Goal: Information Seeking & Learning: Learn about a topic

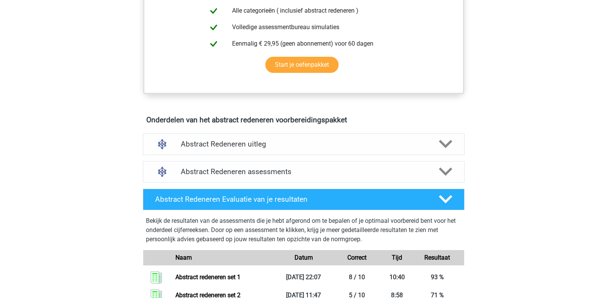
scroll to position [422, 0]
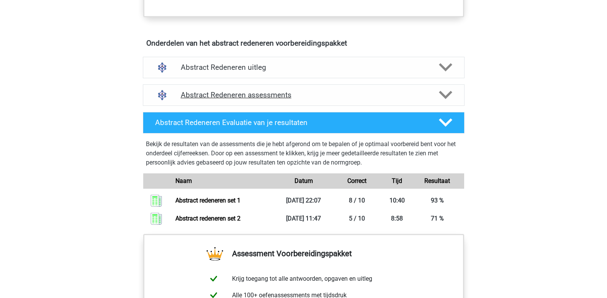
click at [442, 95] on polygon at bounding box center [445, 95] width 13 height 8
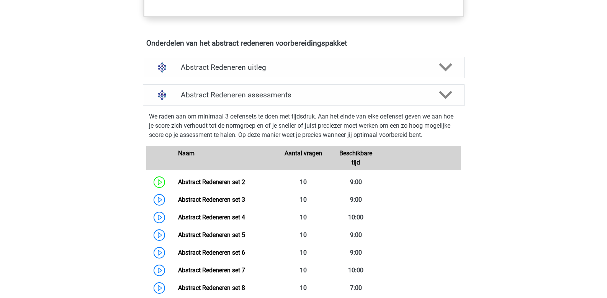
click at [449, 99] on icon at bounding box center [445, 94] width 13 height 13
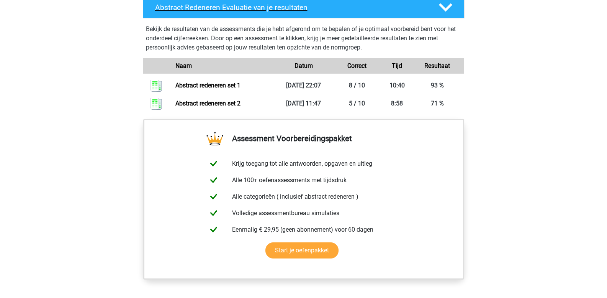
scroll to position [383, 0]
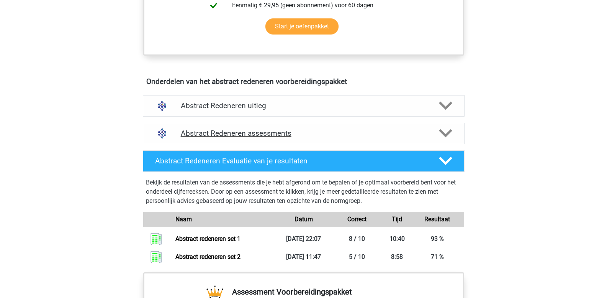
click at [448, 134] on polygon at bounding box center [445, 133] width 13 height 8
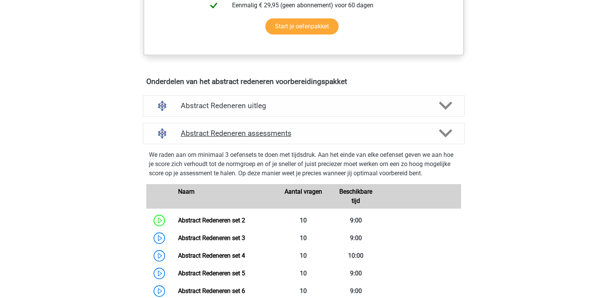
click at [443, 133] on polygon at bounding box center [445, 133] width 13 height 8
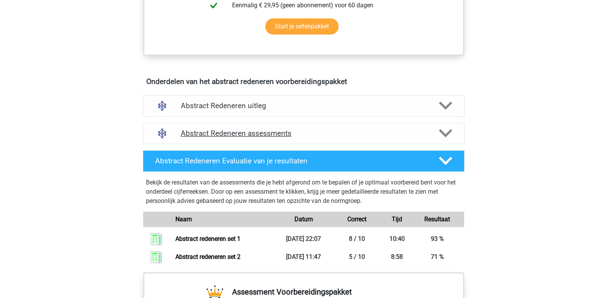
click at [443, 133] on polygon at bounding box center [445, 133] width 13 height 8
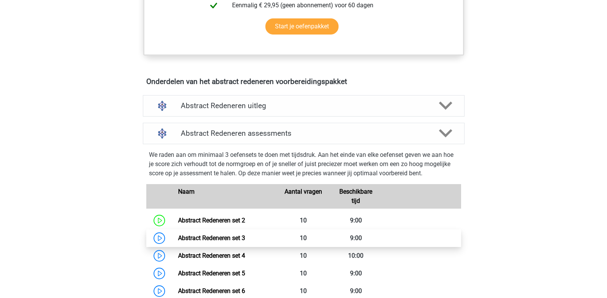
click at [244, 238] on link "Abstract Redeneren set 3" at bounding box center [211, 237] width 67 height 7
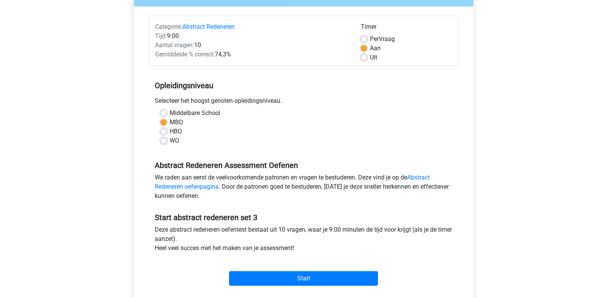
scroll to position [115, 0]
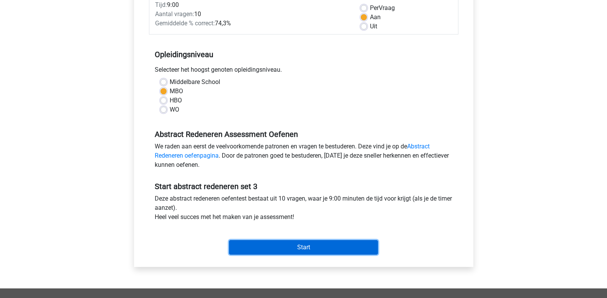
click at [247, 245] on input "Start" at bounding box center [303, 247] width 149 height 15
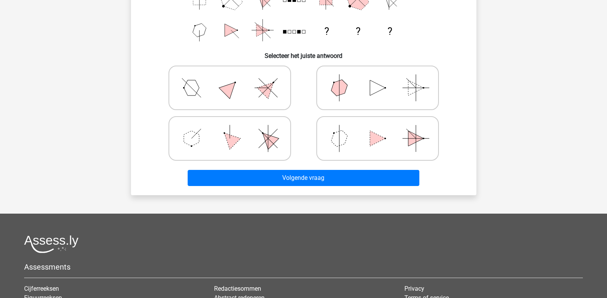
scroll to position [153, 0]
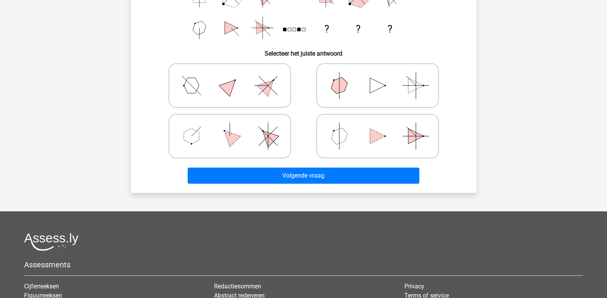
click at [198, 146] on icon at bounding box center [229, 136] width 115 height 38
click at [230, 126] on input "radio" at bounding box center [232, 123] width 5 height 5
radio input "true"
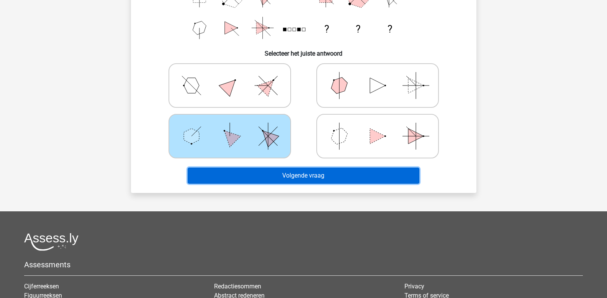
click at [225, 177] on button "Volgende vraag" at bounding box center [304, 175] width 232 height 16
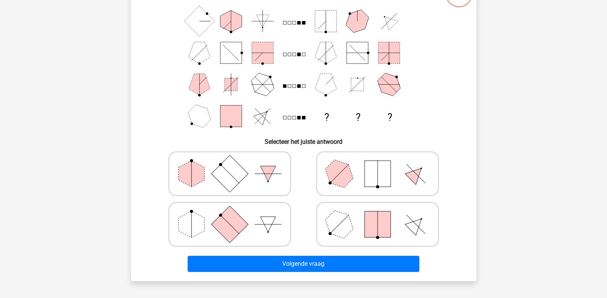
scroll to position [74, 0]
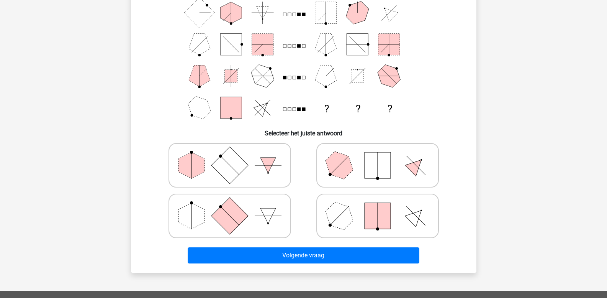
click at [232, 225] on rect at bounding box center [229, 215] width 37 height 37
click at [232, 206] on input "radio" at bounding box center [232, 203] width 5 height 5
radio input "true"
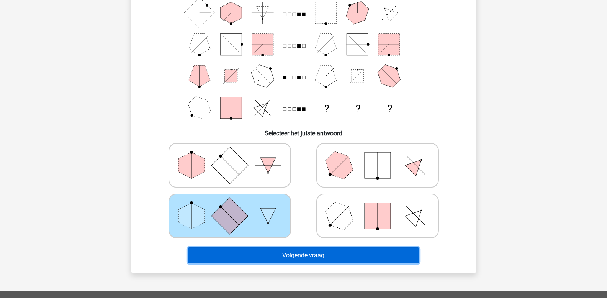
click at [236, 256] on button "Volgende vraag" at bounding box center [304, 255] width 232 height 16
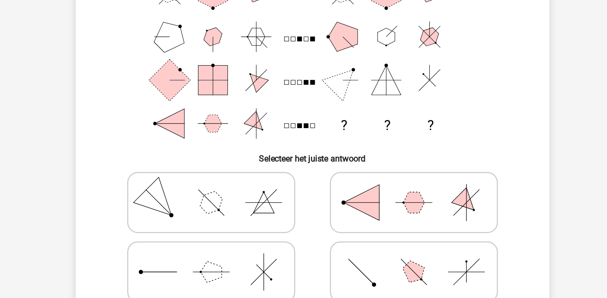
scroll to position [39, 0]
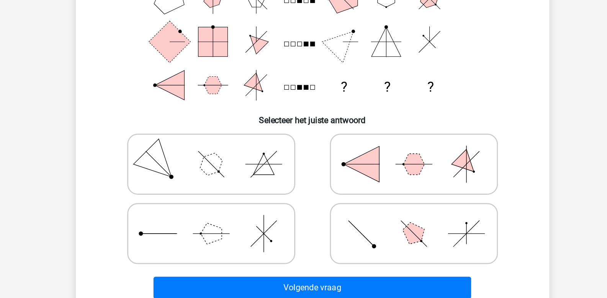
click at [342, 252] on icon at bounding box center [377, 250] width 115 height 38
click at [378, 241] on input "radio" at bounding box center [380, 238] width 5 height 5
radio input "true"
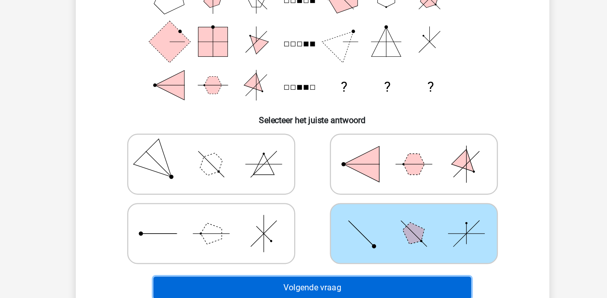
click at [315, 289] on button "Volgende vraag" at bounding box center [304, 290] width 232 height 16
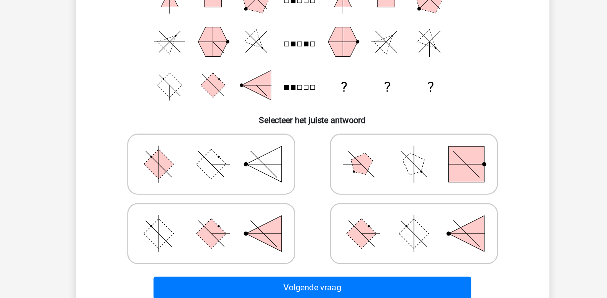
click at [225, 205] on rect at bounding box center [230, 200] width 22 height 22
click at [230, 190] on input "radio" at bounding box center [232, 187] width 5 height 5
radio input "true"
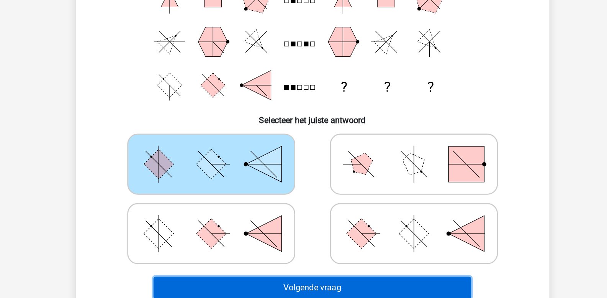
click at [234, 287] on button "Volgende vraag" at bounding box center [304, 290] width 232 height 16
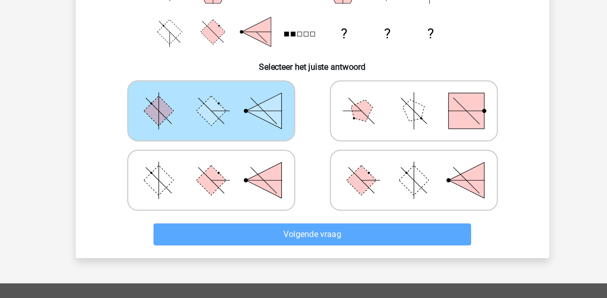
scroll to position [98, 0]
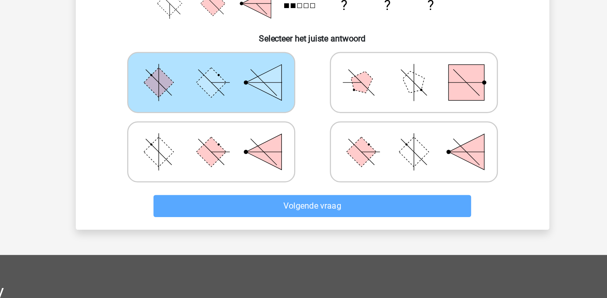
click at [274, 188] on polygon at bounding box center [268, 191] width 26 height 26
click at [235, 182] on input "radio" at bounding box center [232, 179] width 5 height 5
radio input "true"
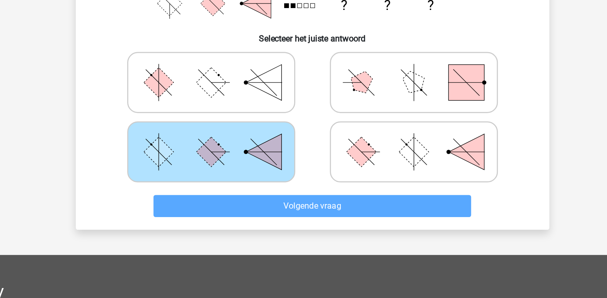
click at [264, 153] on icon at bounding box center [229, 140] width 115 height 38
click at [235, 131] on input "radio" at bounding box center [232, 128] width 5 height 5
radio input "true"
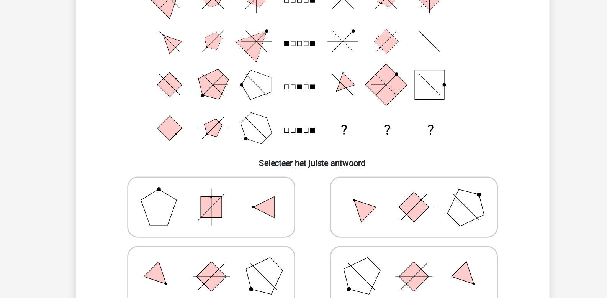
scroll to position [35, 0]
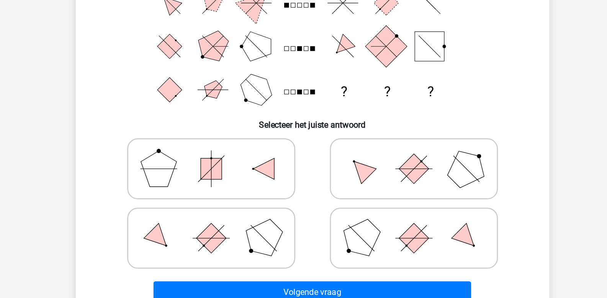
click at [350, 212] on icon at bounding box center [377, 203] width 115 height 38
click at [378, 194] on input "radio" at bounding box center [380, 191] width 5 height 5
radio input "true"
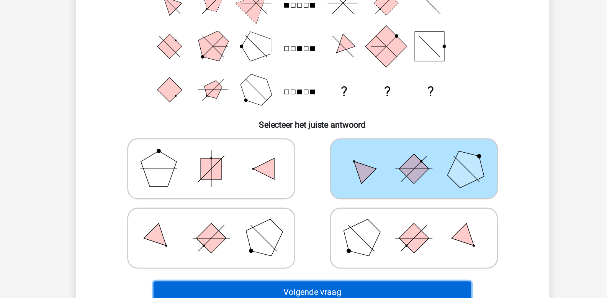
click at [295, 290] on button "Volgende vraag" at bounding box center [304, 294] width 232 height 16
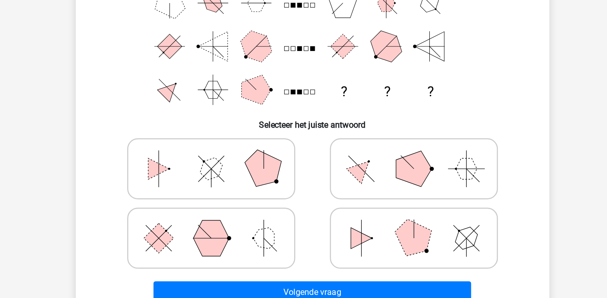
click at [246, 210] on icon at bounding box center [229, 203] width 115 height 38
click at [235, 194] on input "radio" at bounding box center [232, 191] width 5 height 5
radio input "true"
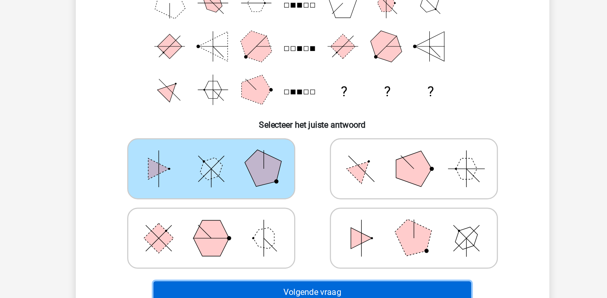
click at [265, 290] on button "Volgende vraag" at bounding box center [304, 294] width 232 height 16
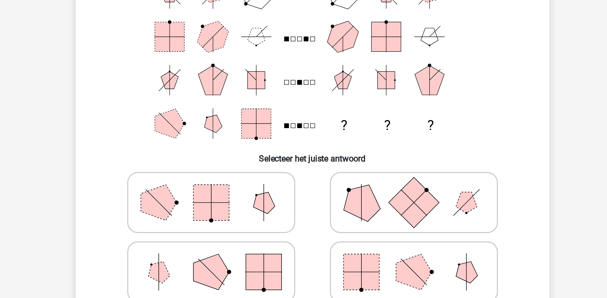
scroll to position [39, 0]
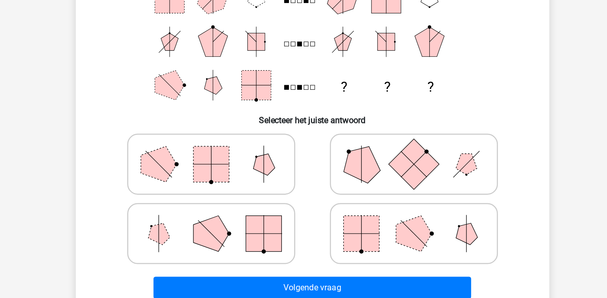
click at [348, 248] on rect at bounding box center [340, 251] width 26 height 26
click at [378, 241] on input "radio" at bounding box center [380, 238] width 5 height 5
radio input "true"
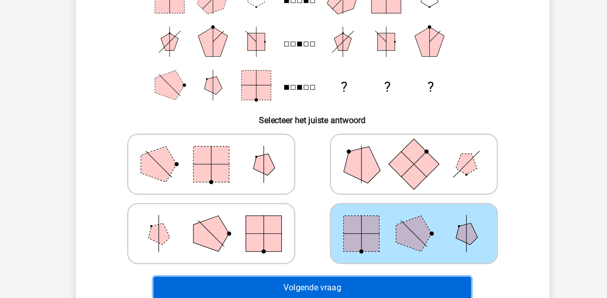
click at [325, 290] on button "Volgende vraag" at bounding box center [304, 290] width 232 height 16
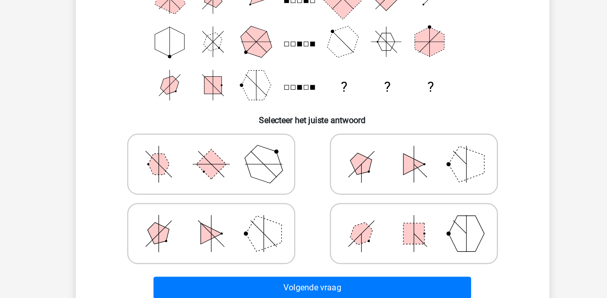
click at [191, 145] on icon "? ? ?" at bounding box center [303, 95] width 309 height 126
click at [205, 149] on icon "? ? ?" at bounding box center [303, 95] width 309 height 126
click at [236, 196] on rect at bounding box center [230, 200] width 22 height 22
click at [235, 190] on input "radio" at bounding box center [232, 187] width 5 height 5
radio input "true"
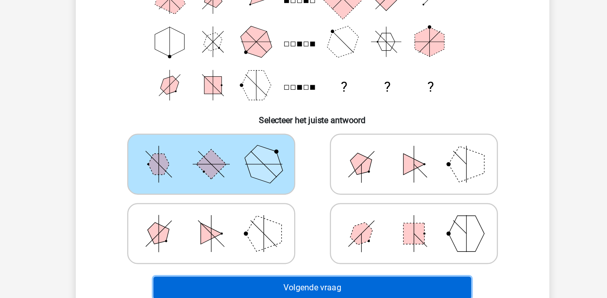
click at [282, 291] on button "Volgende vraag" at bounding box center [304, 290] width 232 height 16
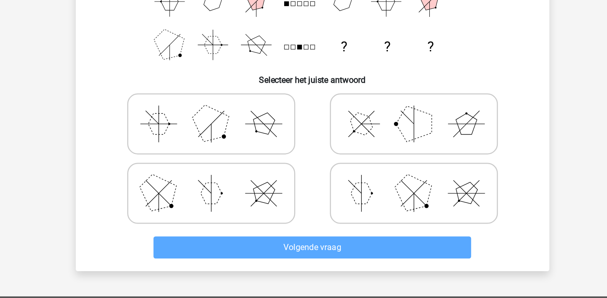
scroll to position [91, 0]
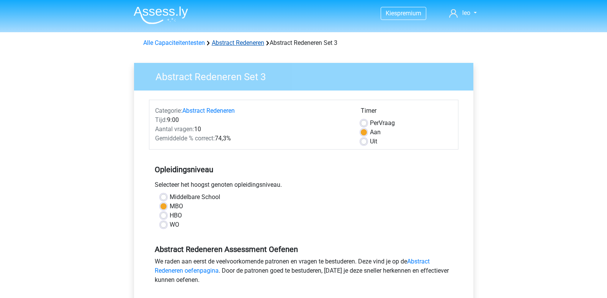
click at [237, 44] on link "Abstract Redeneren" at bounding box center [238, 42] width 53 height 7
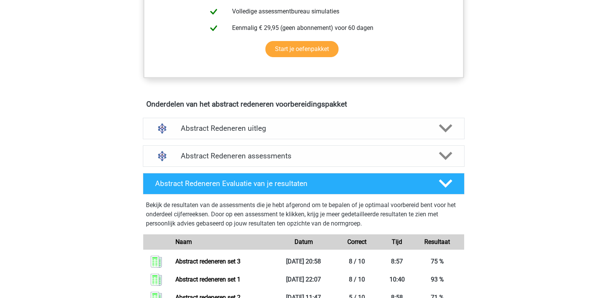
scroll to position [460, 0]
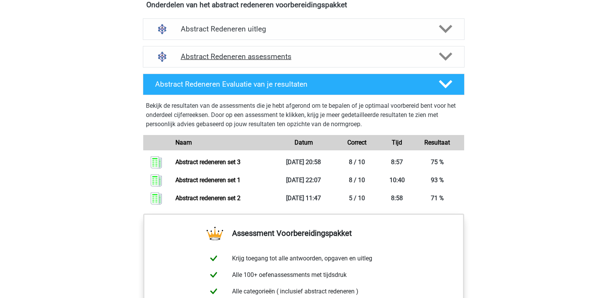
click at [448, 58] on polygon at bounding box center [445, 57] width 13 height 8
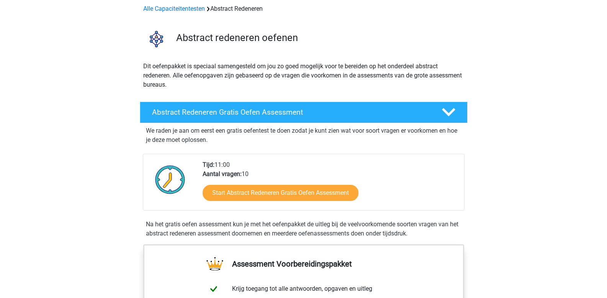
scroll to position [0, 0]
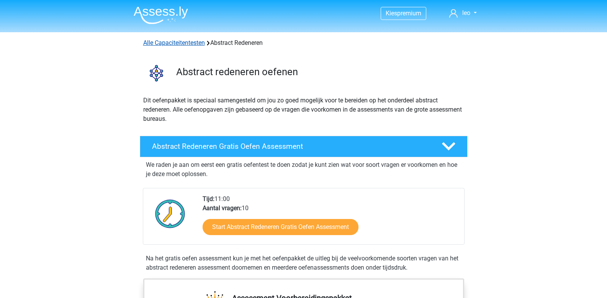
click at [177, 43] on link "Alle Capaciteitentesten" at bounding box center [174, 42] width 62 height 7
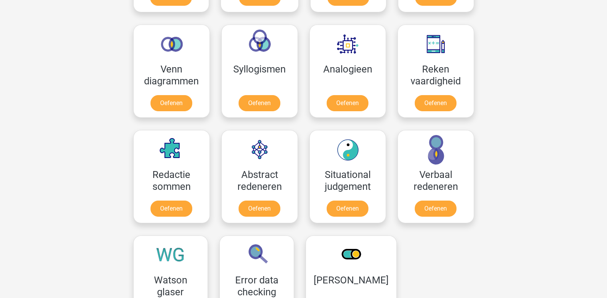
scroll to position [441, 0]
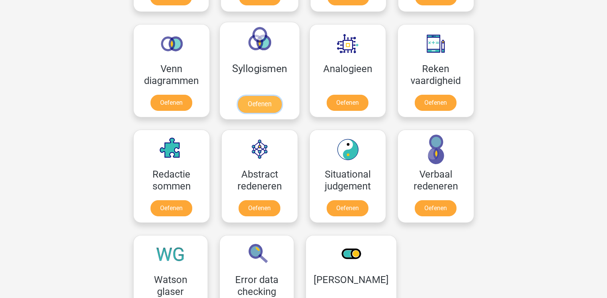
click at [253, 99] on link "Oefenen" at bounding box center [260, 104] width 44 height 17
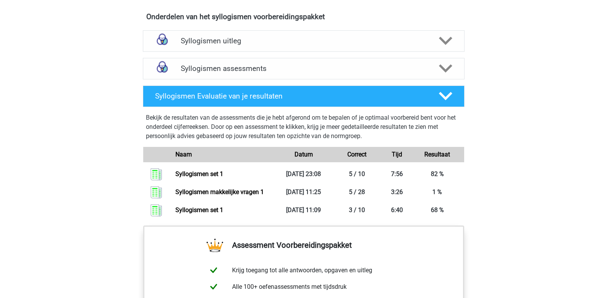
scroll to position [460, 0]
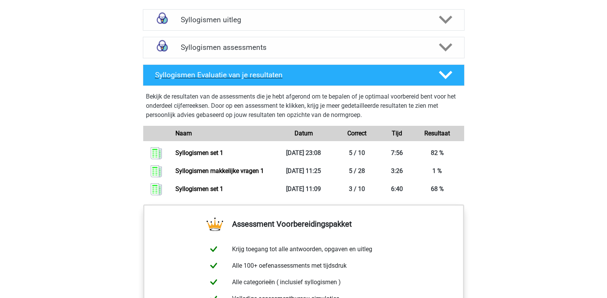
click at [444, 79] on icon at bounding box center [445, 74] width 13 height 13
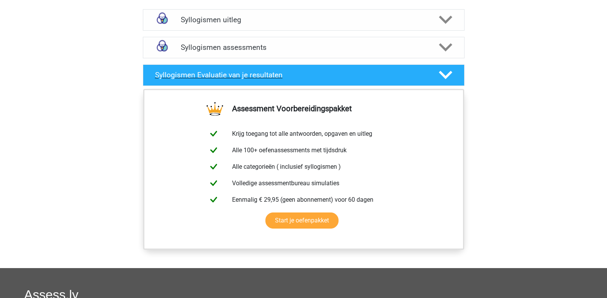
click at [440, 82] on div "Syllogismen Evaluatie van je resultaten" at bounding box center [304, 74] width 322 height 21
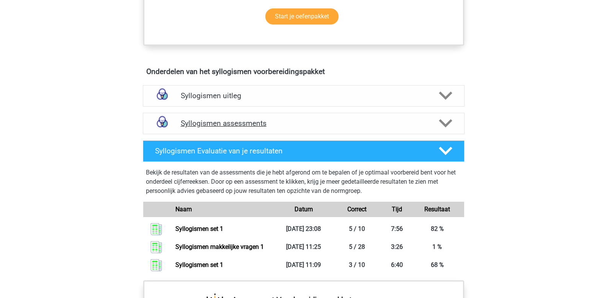
scroll to position [383, 0]
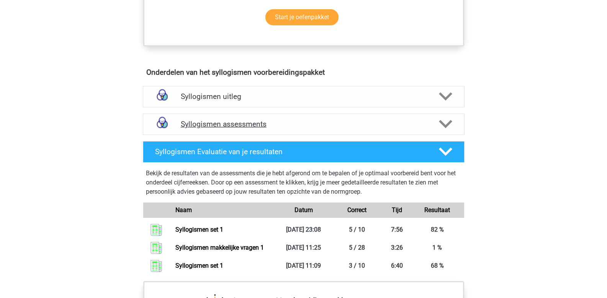
click at [445, 125] on polygon at bounding box center [445, 124] width 13 height 8
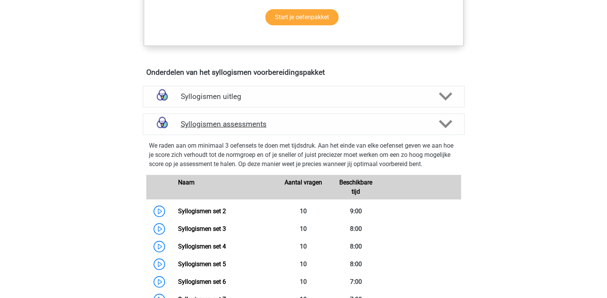
click at [442, 125] on icon at bounding box center [445, 123] width 13 height 13
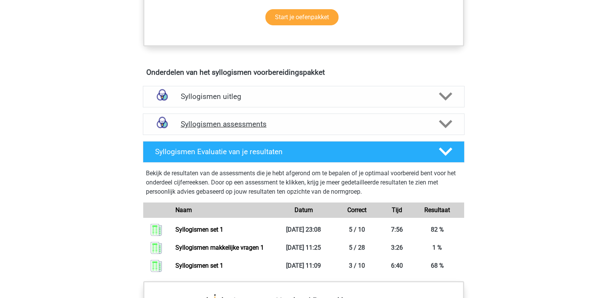
click at [442, 125] on icon at bounding box center [445, 123] width 13 height 13
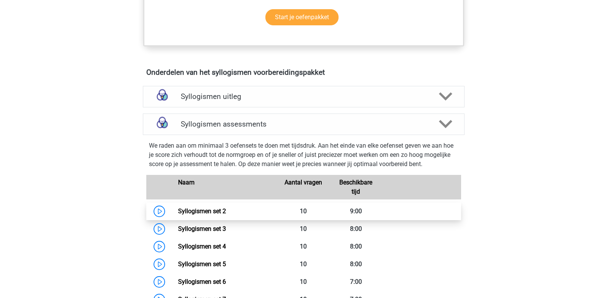
click at [226, 212] on link "Syllogismen set 2" at bounding box center [202, 210] width 48 height 7
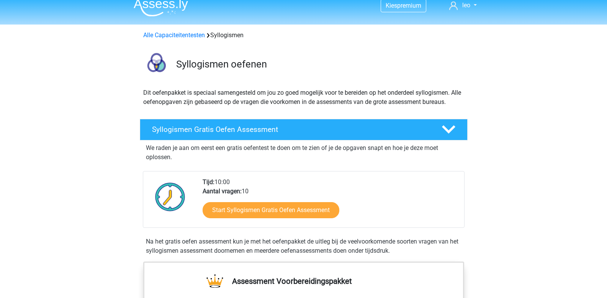
scroll to position [0, 0]
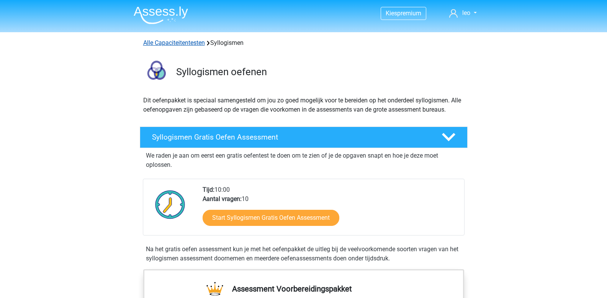
click at [170, 44] on link "Alle Capaciteitentesten" at bounding box center [174, 42] width 62 height 7
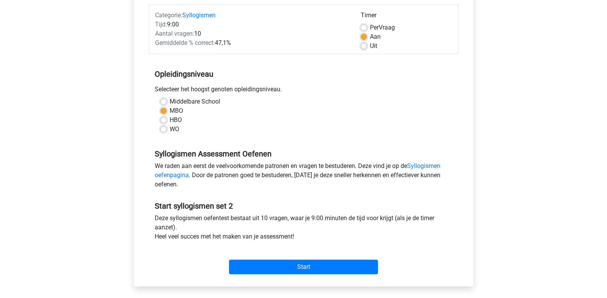
scroll to position [115, 0]
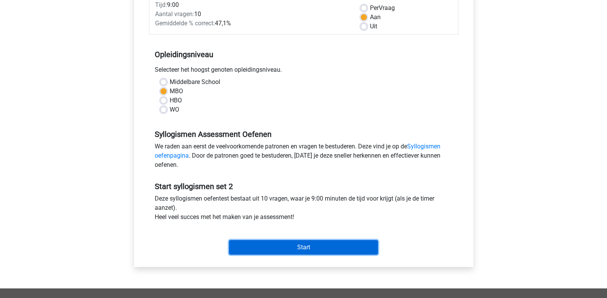
click at [264, 249] on input "Start" at bounding box center [303, 247] width 149 height 15
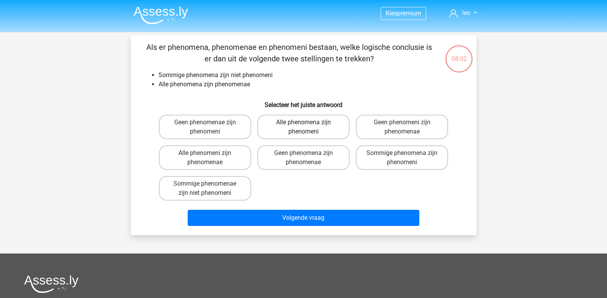
click at [290, 124] on label "Alle phenomena zijn phenomeni" at bounding box center [304, 127] width 92 height 25
click at [304, 124] on input "Alle phenomena zijn phenomeni" at bounding box center [306, 124] width 5 height 5
radio input "true"
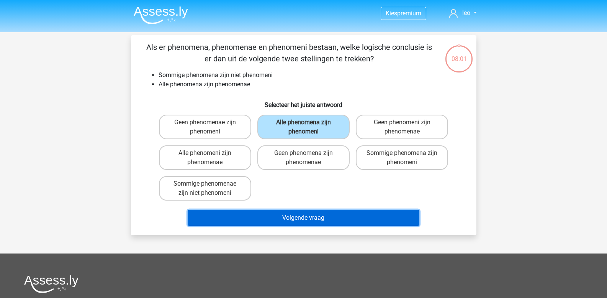
click at [291, 215] on button "Volgende vraag" at bounding box center [304, 218] width 232 height 16
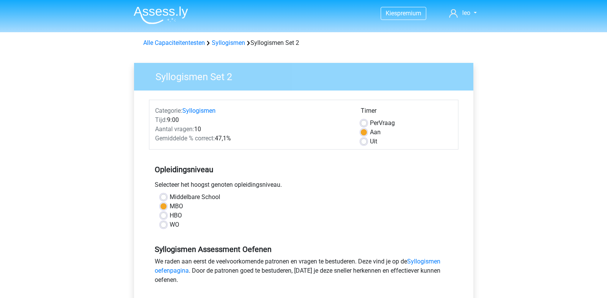
scroll to position [115, 0]
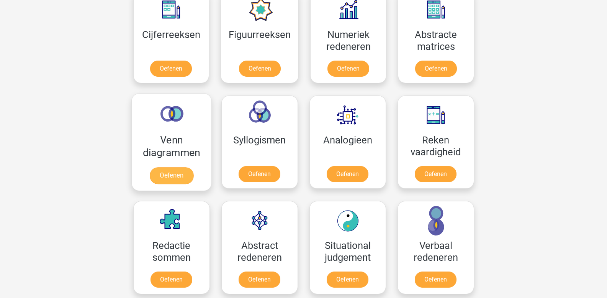
scroll to position [287, 0]
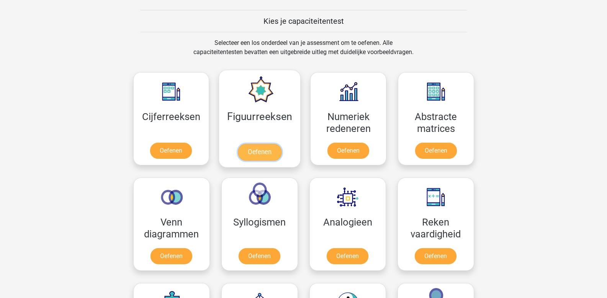
click at [262, 148] on link "Oefenen" at bounding box center [260, 152] width 44 height 17
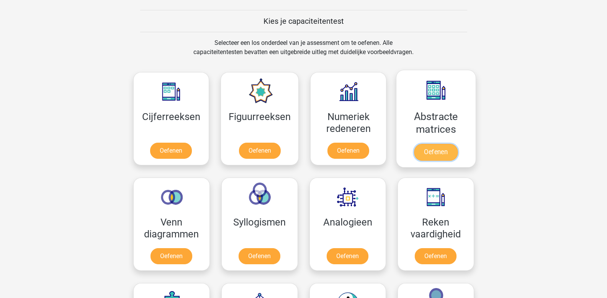
click at [439, 153] on link "Oefenen" at bounding box center [436, 152] width 44 height 17
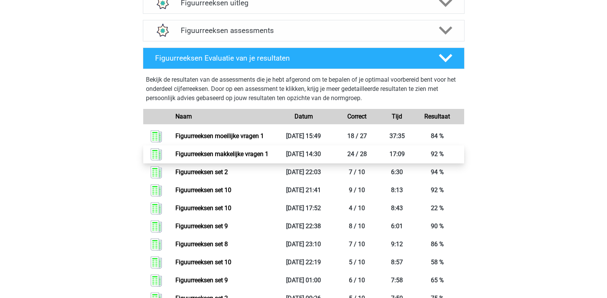
scroll to position [422, 0]
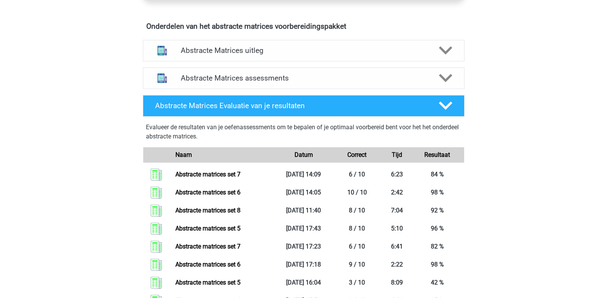
scroll to position [460, 0]
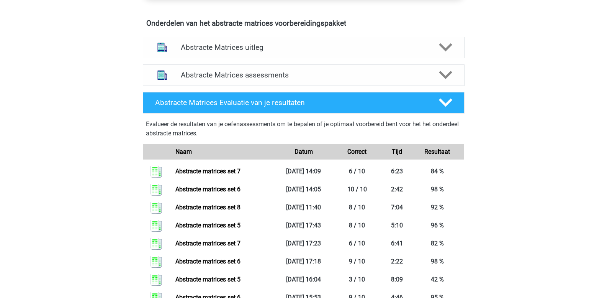
click at [446, 74] on icon at bounding box center [445, 74] width 13 height 13
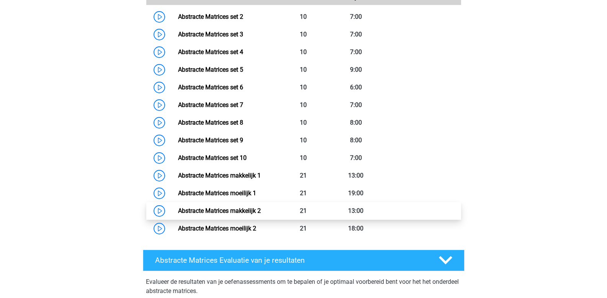
scroll to position [651, 0]
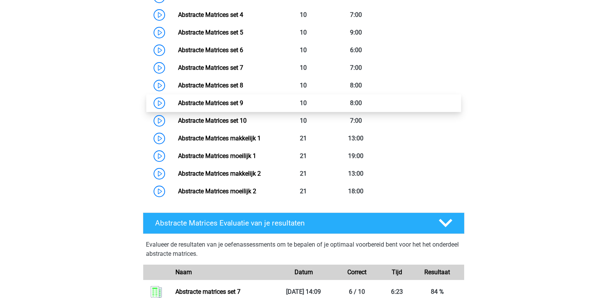
click at [240, 104] on link "Abstracte Matrices set 9" at bounding box center [210, 102] width 65 height 7
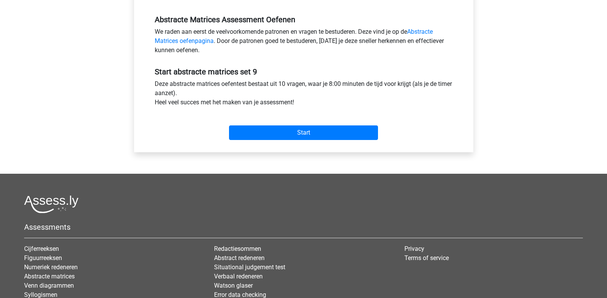
scroll to position [230, 0]
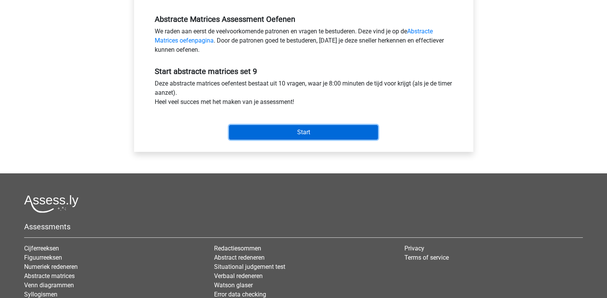
click at [290, 132] on input "Start" at bounding box center [303, 132] width 149 height 15
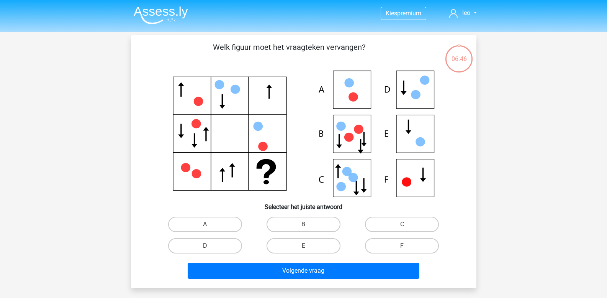
click at [218, 247] on label "D" at bounding box center [205, 245] width 74 height 15
click at [210, 247] on input "D" at bounding box center [207, 248] width 5 height 5
radio input "true"
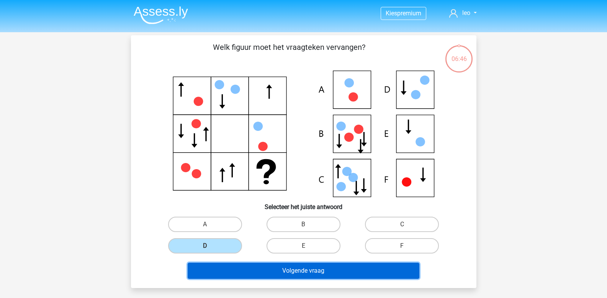
click at [249, 271] on button "Volgende vraag" at bounding box center [304, 271] width 232 height 16
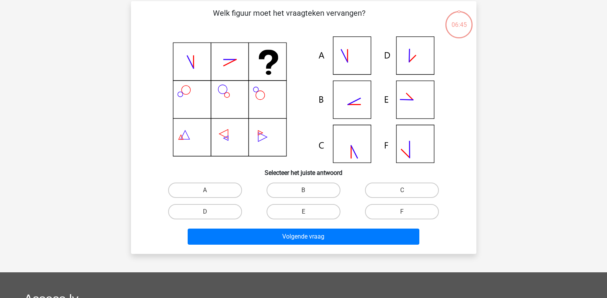
scroll to position [35, 0]
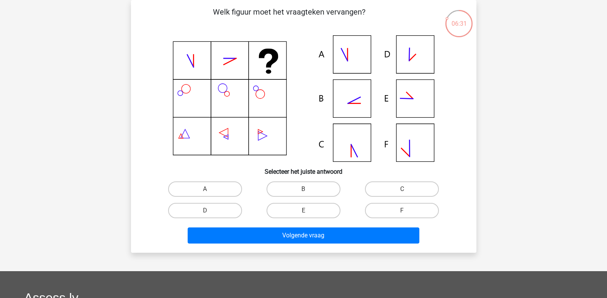
click at [354, 100] on icon at bounding box center [303, 98] width 309 height 126
click at [308, 185] on label "B" at bounding box center [304, 188] width 74 height 15
click at [308, 189] on input "B" at bounding box center [306, 191] width 5 height 5
radio input "true"
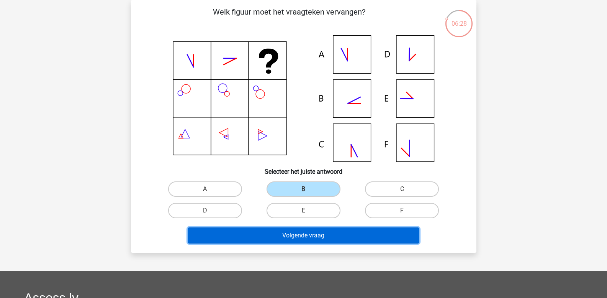
click at [320, 233] on button "Volgende vraag" at bounding box center [304, 235] width 232 height 16
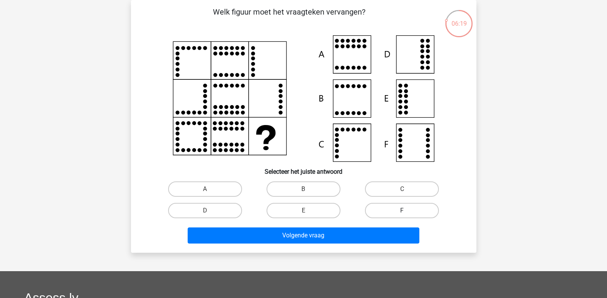
click at [397, 213] on label "F" at bounding box center [402, 210] width 74 height 15
click at [402, 213] on input "F" at bounding box center [404, 212] width 5 height 5
radio input "true"
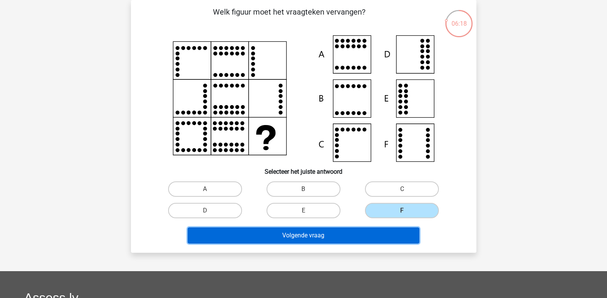
click at [367, 233] on button "Volgende vraag" at bounding box center [304, 235] width 232 height 16
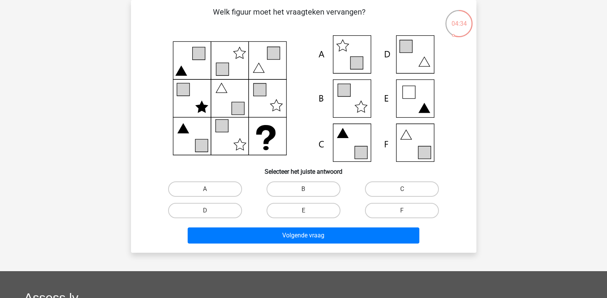
click at [356, 51] on icon at bounding box center [303, 98] width 309 height 126
click at [201, 186] on label "A" at bounding box center [205, 188] width 74 height 15
click at [205, 189] on input "A" at bounding box center [207, 191] width 5 height 5
radio input "true"
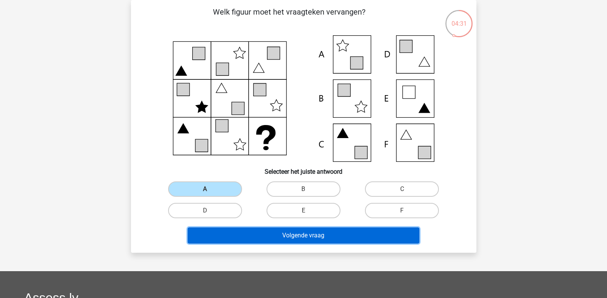
click at [257, 233] on button "Volgende vraag" at bounding box center [304, 235] width 232 height 16
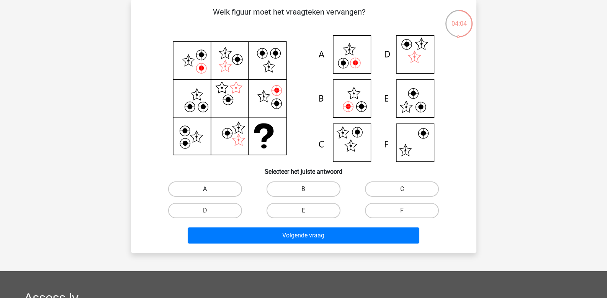
click at [190, 192] on label "A" at bounding box center [205, 188] width 74 height 15
click at [205, 192] on input "A" at bounding box center [207, 191] width 5 height 5
radio input "true"
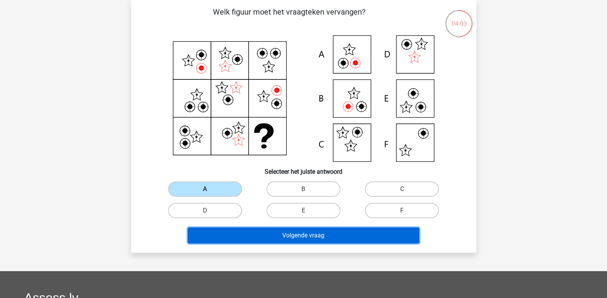
click at [230, 233] on button "Volgende vraag" at bounding box center [304, 235] width 232 height 16
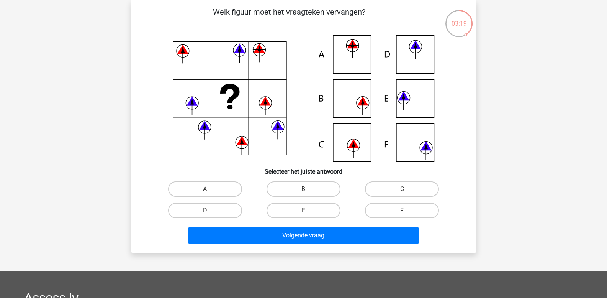
click at [358, 140] on icon at bounding box center [303, 98] width 309 height 126
click at [400, 189] on label "C" at bounding box center [402, 188] width 74 height 15
click at [402, 189] on input "C" at bounding box center [404, 191] width 5 height 5
radio input "true"
click at [358, 101] on icon at bounding box center [303, 98] width 309 height 126
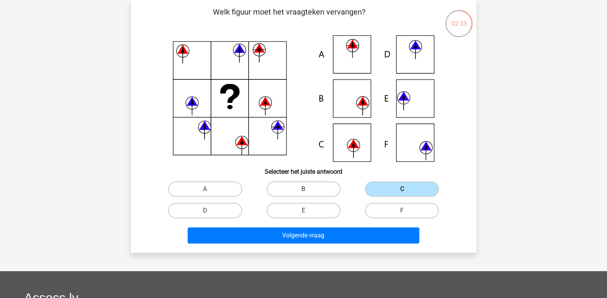
click at [297, 189] on label "B" at bounding box center [304, 188] width 74 height 15
click at [304, 189] on input "B" at bounding box center [306, 191] width 5 height 5
radio input "true"
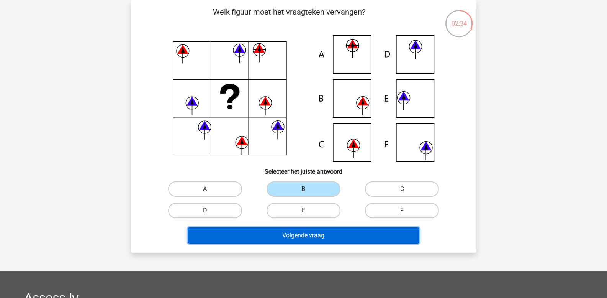
click at [300, 235] on button "Volgende vraag" at bounding box center [304, 235] width 232 height 16
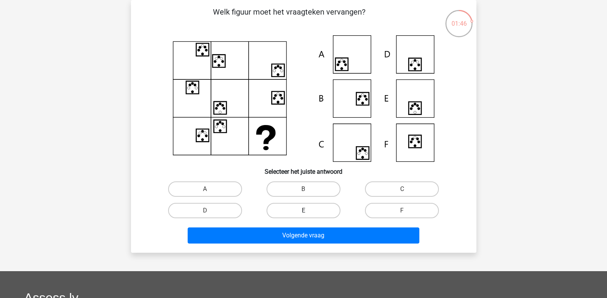
click at [310, 211] on label "E" at bounding box center [304, 210] width 74 height 15
click at [309, 211] on input "E" at bounding box center [306, 212] width 5 height 5
radio input "true"
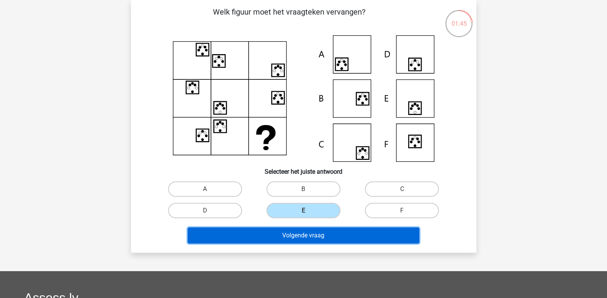
click at [288, 238] on button "Volgende vraag" at bounding box center [304, 235] width 232 height 16
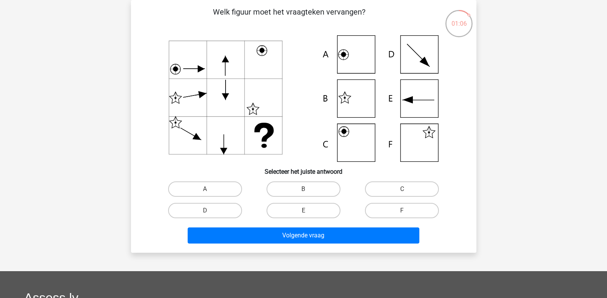
click at [350, 103] on icon at bounding box center [303, 98] width 309 height 126
click at [299, 192] on label "B" at bounding box center [304, 188] width 74 height 15
click at [304, 192] on input "B" at bounding box center [306, 191] width 5 height 5
radio input "true"
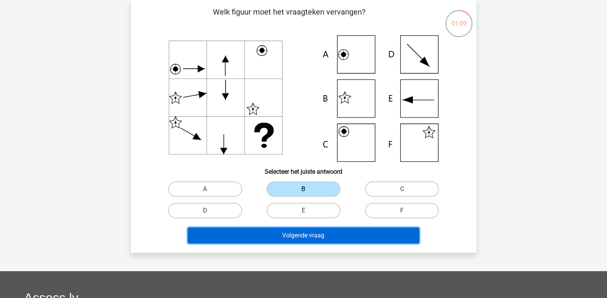
click at [297, 233] on button "Volgende vraag" at bounding box center [304, 235] width 232 height 16
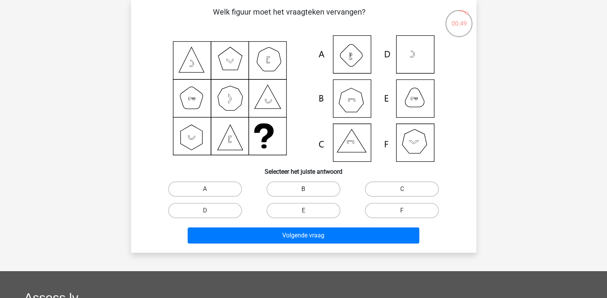
click at [311, 189] on label "B" at bounding box center [304, 188] width 74 height 15
click at [309, 189] on input "B" at bounding box center [306, 191] width 5 height 5
radio input "true"
click at [302, 209] on label "E" at bounding box center [304, 210] width 74 height 15
click at [304, 210] on input "E" at bounding box center [306, 212] width 5 height 5
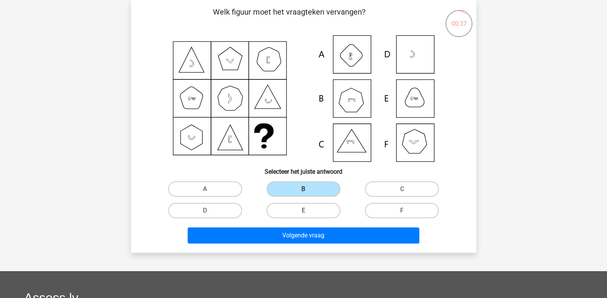
radio input "true"
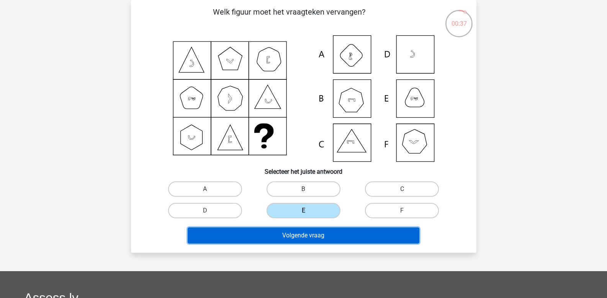
click at [300, 235] on button "Volgende vraag" at bounding box center [304, 235] width 232 height 16
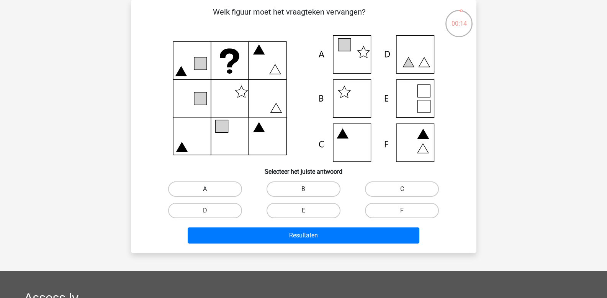
click at [193, 189] on label "A" at bounding box center [205, 188] width 74 height 15
click at [205, 189] on input "A" at bounding box center [207, 191] width 5 height 5
radio input "true"
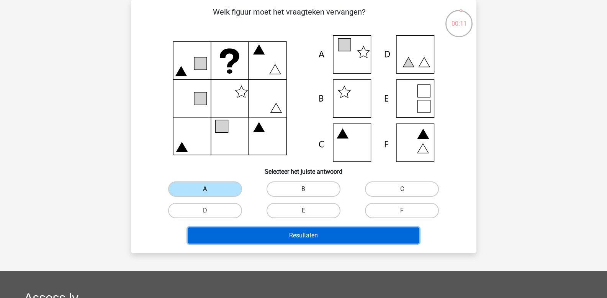
click at [240, 236] on button "Resultaten" at bounding box center [304, 235] width 232 height 16
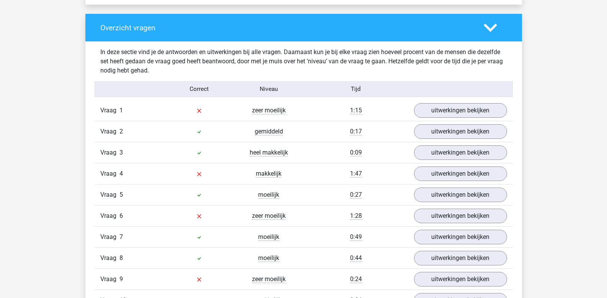
scroll to position [575, 0]
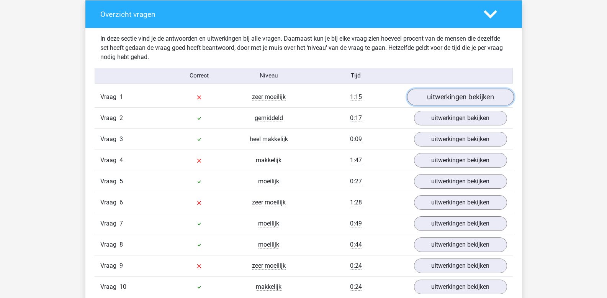
click at [450, 102] on link "uitwerkingen bekijken" at bounding box center [460, 97] width 107 height 17
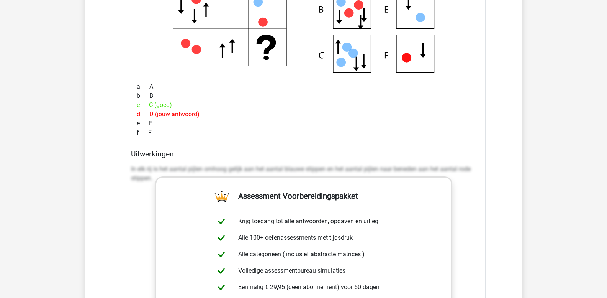
scroll to position [805, 0]
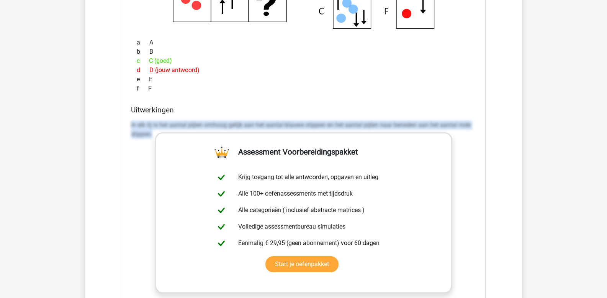
drag, startPoint x: 131, startPoint y: 124, endPoint x: 613, endPoint y: 220, distance: 491.2
click at [607, 220] on html "Kies premium leo leo.aertsens@gmail.com" at bounding box center [303, 293] width 607 height 2196
copy p "In elk rij is het aantal pijlen omhoog gelijk aan het aantal blauwe stippen en …"
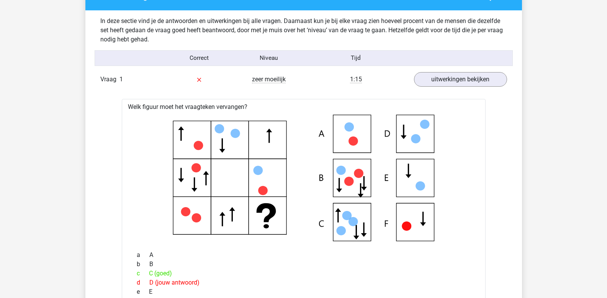
scroll to position [575, 0]
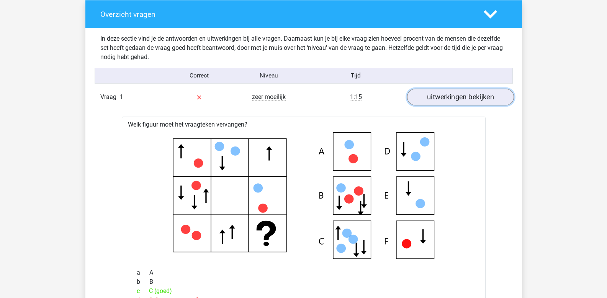
click at [474, 96] on link "uitwerkingen bekijken" at bounding box center [460, 97] width 107 height 17
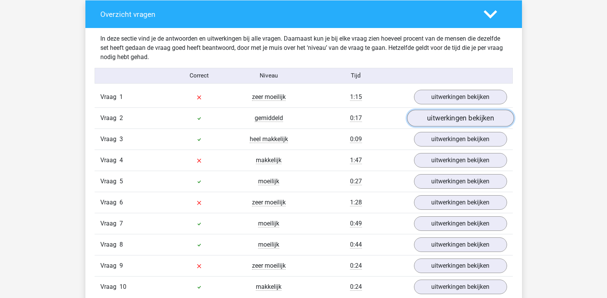
click at [458, 116] on link "uitwerkingen bekijken" at bounding box center [460, 118] width 107 height 17
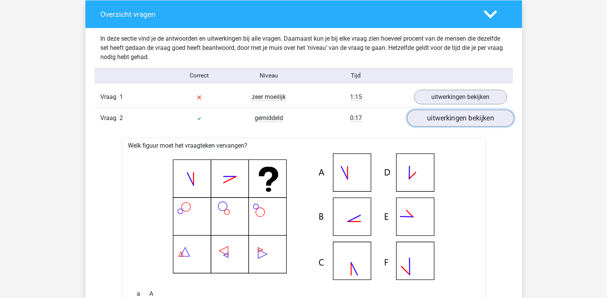
click at [458, 116] on link "uitwerkingen bekijken" at bounding box center [460, 118] width 107 height 17
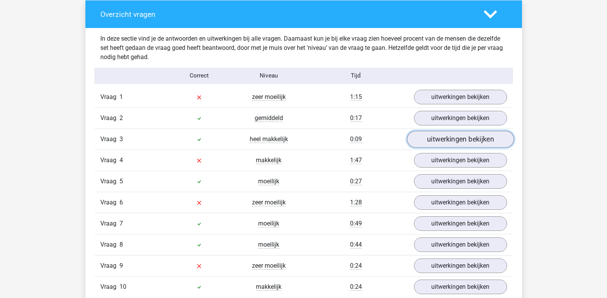
click at [459, 136] on link "uitwerkingen bekijken" at bounding box center [460, 139] width 107 height 17
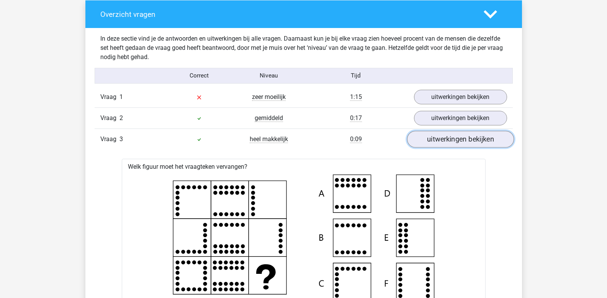
click at [459, 136] on link "uitwerkingen bekijken" at bounding box center [460, 139] width 107 height 17
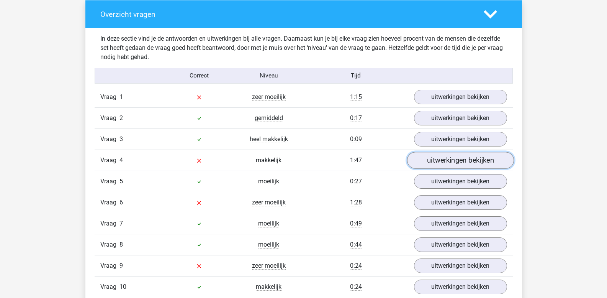
click at [455, 160] on link "uitwerkingen bekijken" at bounding box center [460, 160] width 107 height 17
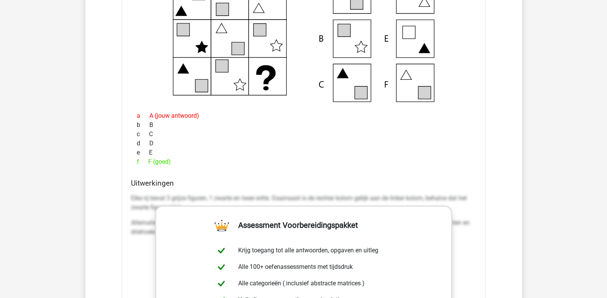
scroll to position [805, 0]
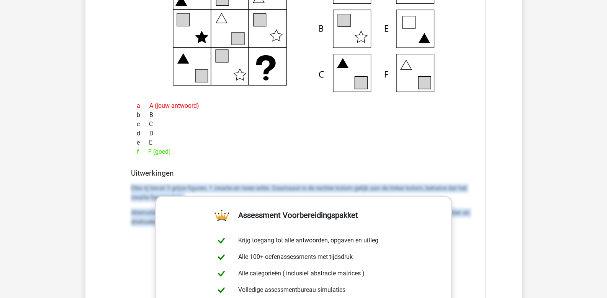
drag, startPoint x: 132, startPoint y: 188, endPoint x: 517, endPoint y: 235, distance: 387.6
click at [517, 235] on div "Overzicht vragen In deze sectie vind je de antwoorden en uitwerkingen bij alle …" at bounding box center [303, 178] width 437 height 817
copy div "Elke rij bevat 3 grijze figuren, 1 zwarte en twee witte. Daarnaast is de rechte…"
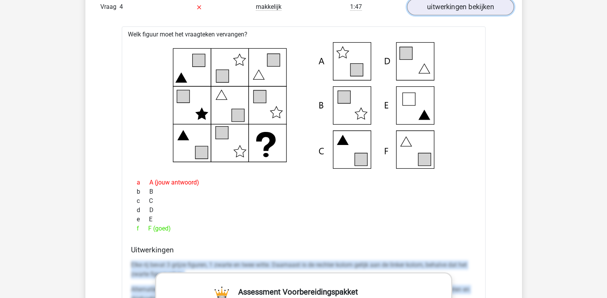
click at [441, 9] on link "uitwerkingen bekijken" at bounding box center [460, 7] width 107 height 17
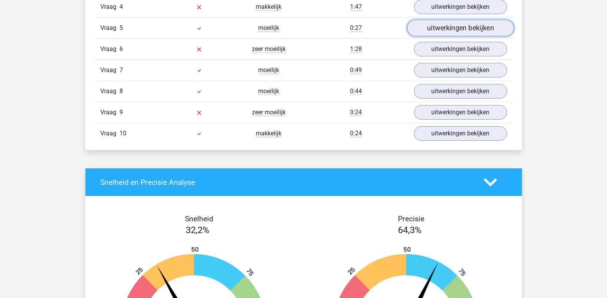
click at [443, 27] on link "uitwerkingen bekijken" at bounding box center [460, 28] width 107 height 17
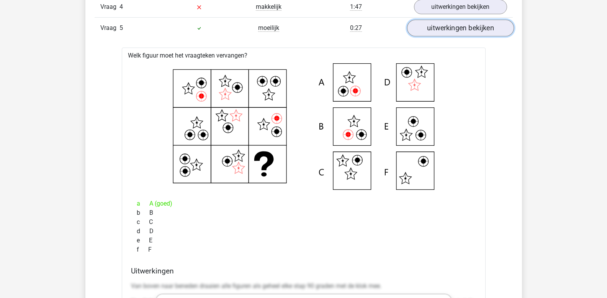
click at [443, 27] on link "uitwerkingen bekijken" at bounding box center [460, 28] width 107 height 17
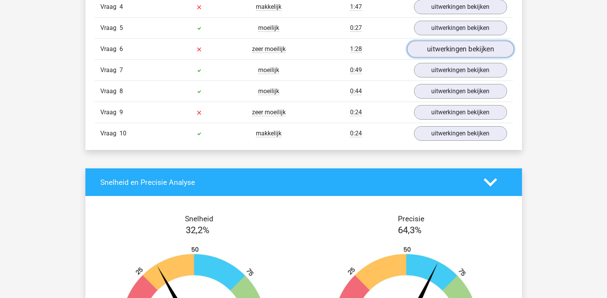
click at [443, 47] on link "uitwerkingen bekijken" at bounding box center [460, 49] width 107 height 17
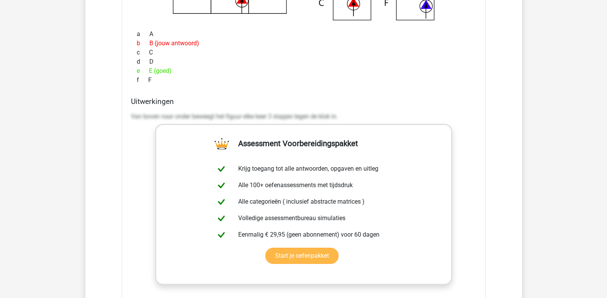
scroll to position [920, 0]
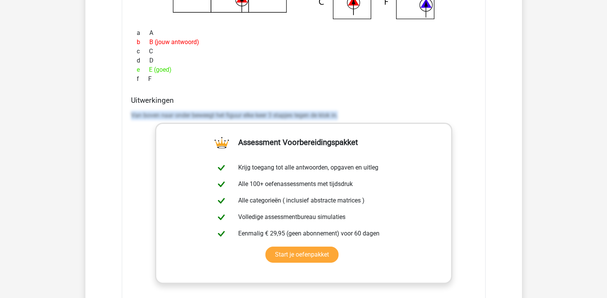
drag, startPoint x: 132, startPoint y: 113, endPoint x: 422, endPoint y: 115, distance: 290.1
click at [420, 115] on p "Van boven naar onder beweegt het figuur elke keer 3 stapjes tegen de klok in." at bounding box center [304, 115] width 346 height 9
copy p "Van boven naar onder beweegt het figuur elke keer 3 stapjes tegen de klok in."
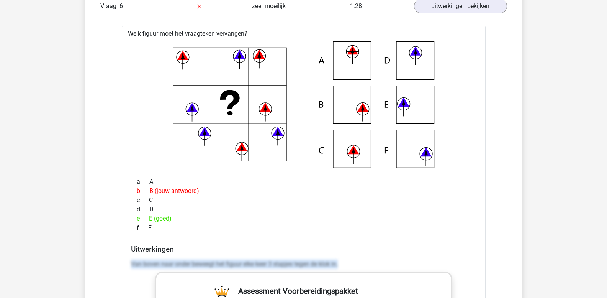
scroll to position [728, 0]
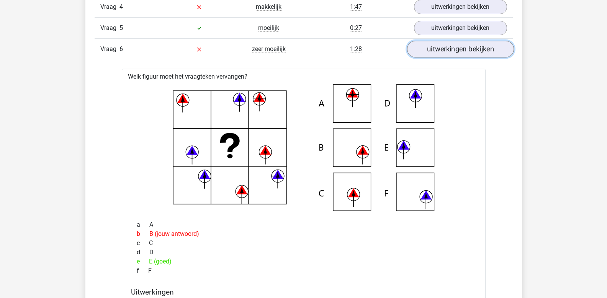
click at [448, 47] on link "uitwerkingen bekijken" at bounding box center [460, 49] width 107 height 17
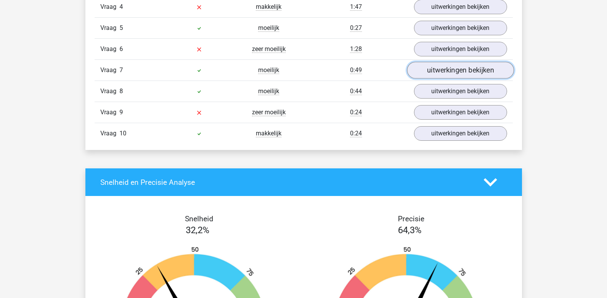
click at [443, 70] on link "uitwerkingen bekijken" at bounding box center [460, 70] width 107 height 17
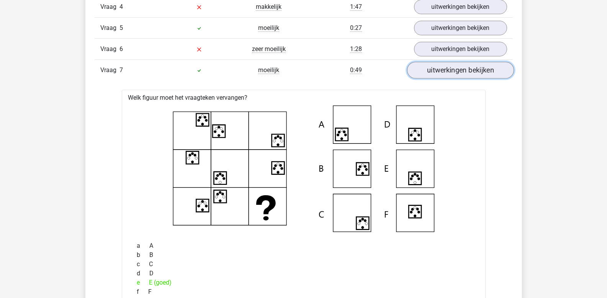
click at [443, 70] on link "uitwerkingen bekijken" at bounding box center [460, 70] width 107 height 17
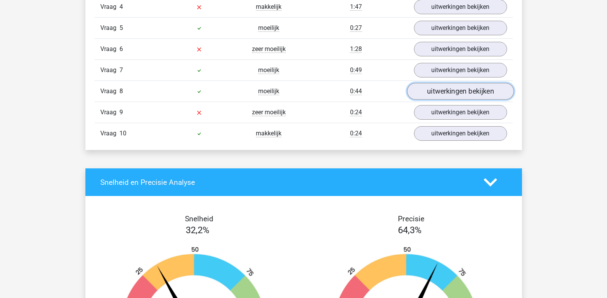
click at [442, 90] on link "uitwerkingen bekijken" at bounding box center [460, 91] width 107 height 17
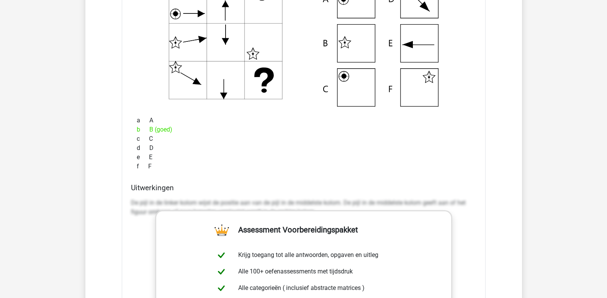
scroll to position [958, 0]
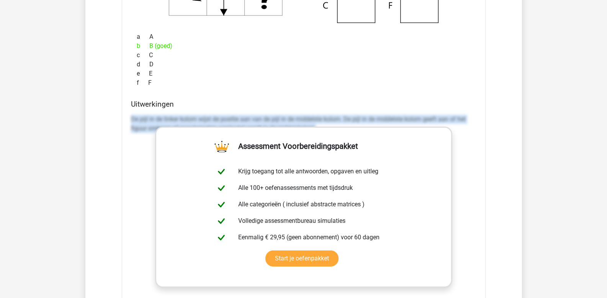
drag, startPoint x: 131, startPoint y: 118, endPoint x: 547, endPoint y: 204, distance: 425.0
click at [547, 204] on div "Kies premium leo [EMAIL_ADDRESS][DOMAIN_NAME]" at bounding box center [303, 140] width 607 height 2196
copy p "De pijl in de linker kolom wijst de positie aan van de pijl in de middelste kol…"
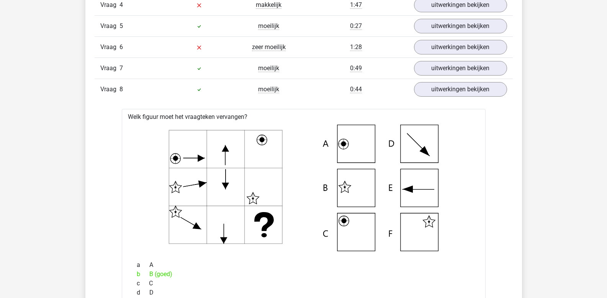
scroll to position [728, 0]
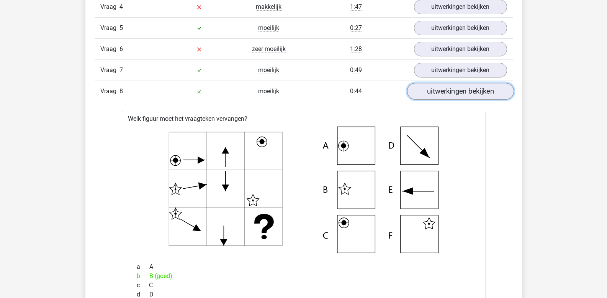
click at [443, 95] on link "uitwerkingen bekijken" at bounding box center [460, 91] width 107 height 17
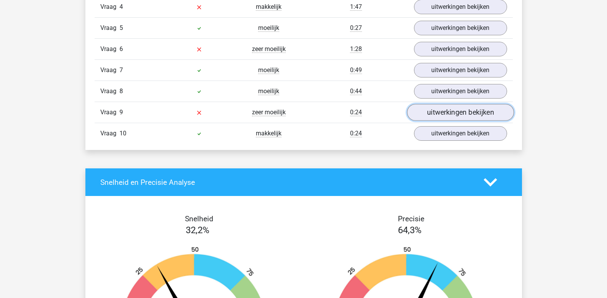
click at [443, 111] on link "uitwerkingen bekijken" at bounding box center [460, 112] width 107 height 17
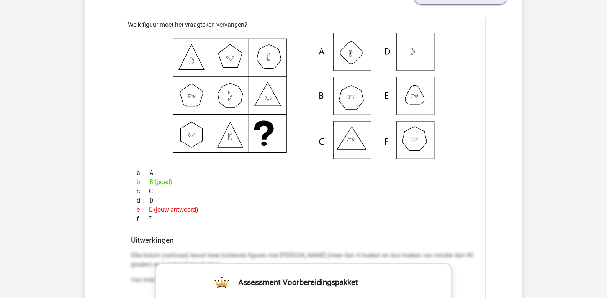
scroll to position [958, 0]
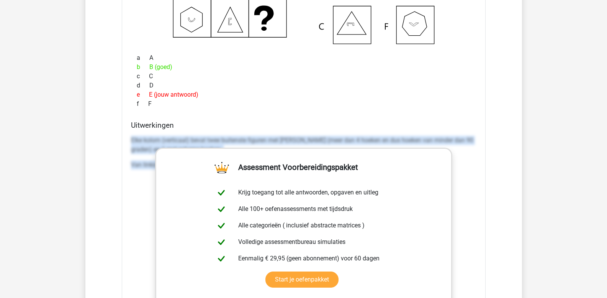
drag, startPoint x: 131, startPoint y: 139, endPoint x: 548, endPoint y: 221, distance: 424.5
click at [548, 221] on div "Kies premium leo [EMAIL_ADDRESS][DOMAIN_NAME]" at bounding box center [303, 140] width 607 height 2196
copy div "Elke kolom (verticaal) bevat twee buitenste figuren met stompe hoeken (meer dan…"
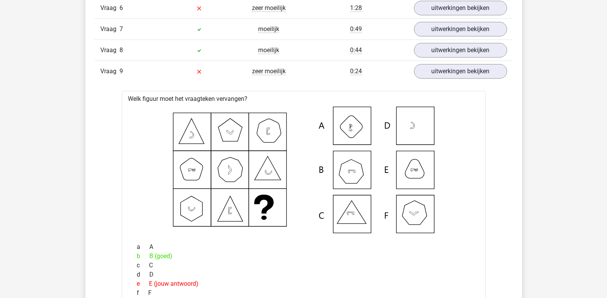
scroll to position [766, 0]
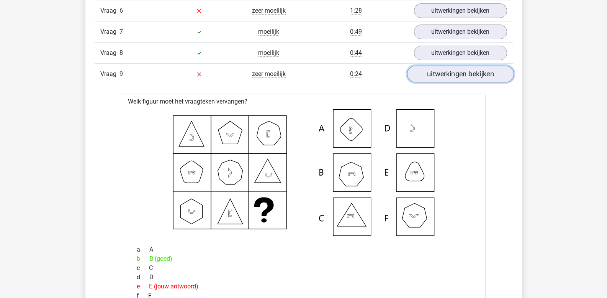
click at [429, 80] on link "uitwerkingen bekijken" at bounding box center [460, 74] width 107 height 17
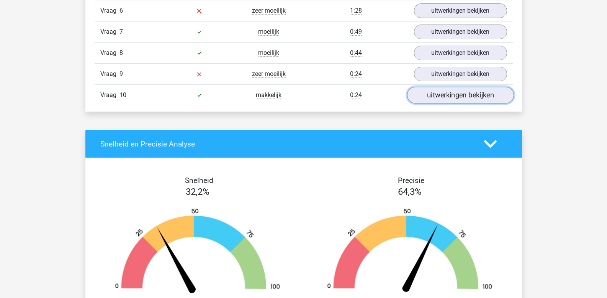
click at [430, 92] on link "uitwerkingen bekijken" at bounding box center [460, 95] width 107 height 17
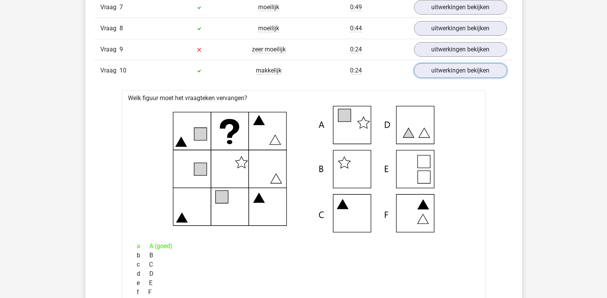
scroll to position [843, 0]
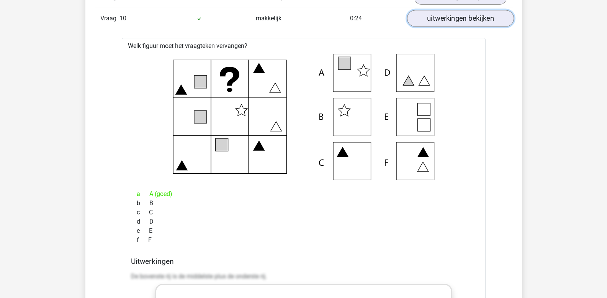
click at [436, 25] on link "uitwerkingen bekijken" at bounding box center [460, 18] width 107 height 17
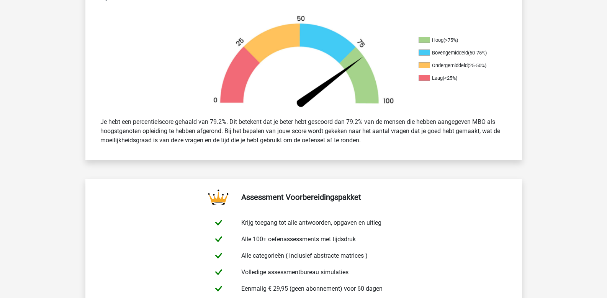
scroll to position [153, 0]
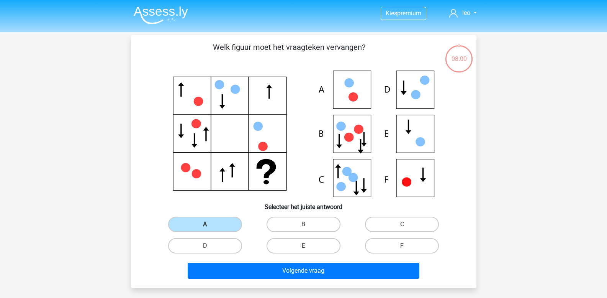
scroll to position [35, 0]
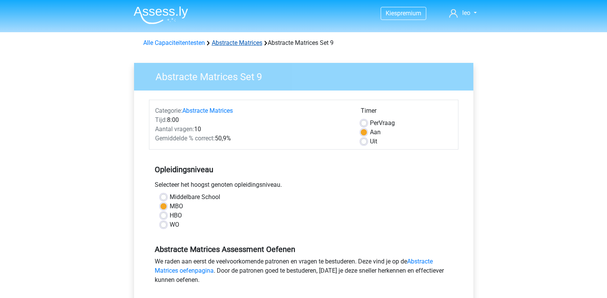
click at [230, 44] on link "Abstracte Matrices" at bounding box center [237, 42] width 51 height 7
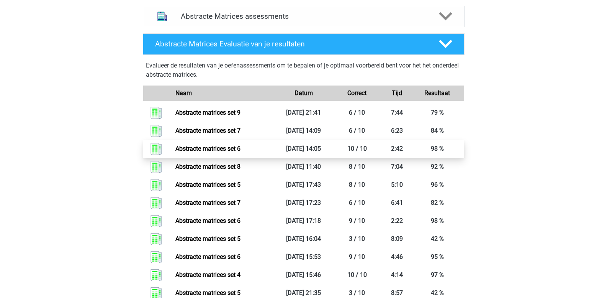
scroll to position [537, 0]
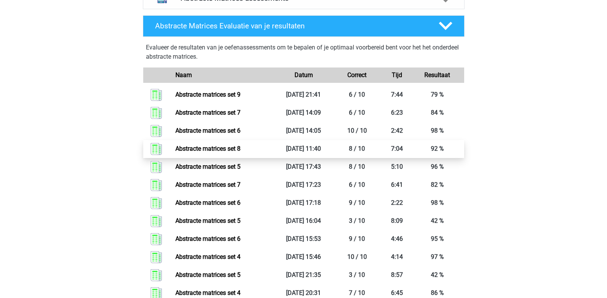
click at [241, 150] on link "Abstracte matrices set 8" at bounding box center [208, 148] width 65 height 7
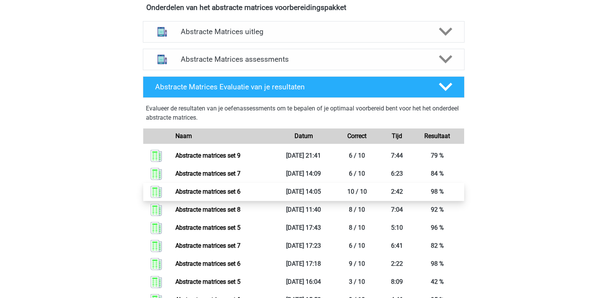
scroll to position [422, 0]
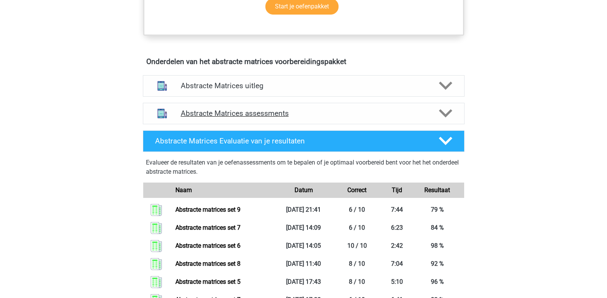
click at [449, 115] on icon at bounding box center [445, 113] width 13 height 13
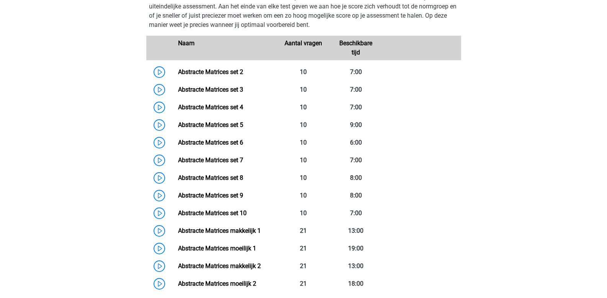
scroll to position [575, 0]
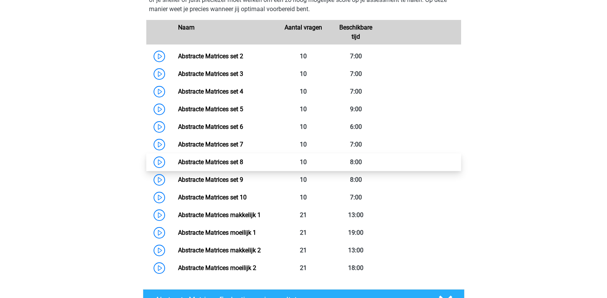
click at [178, 162] on link "Abstracte Matrices set 8" at bounding box center [210, 161] width 65 height 7
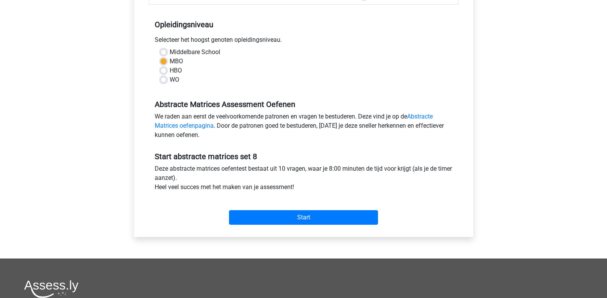
scroll to position [192, 0]
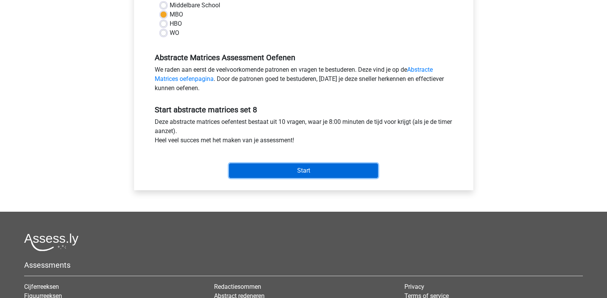
click at [282, 167] on input "Start" at bounding box center [303, 170] width 149 height 15
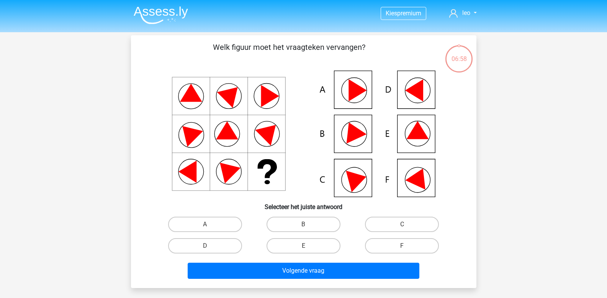
click at [415, 131] on icon at bounding box center [418, 130] width 22 height 18
click at [216, 223] on label "A" at bounding box center [205, 224] width 74 height 15
click at [210, 224] on input "A" at bounding box center [207, 226] width 5 height 5
radio input "true"
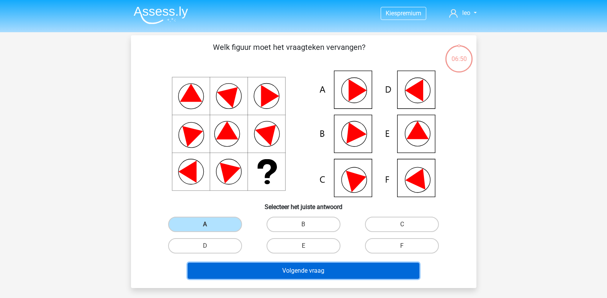
click at [273, 268] on button "Volgende vraag" at bounding box center [304, 271] width 232 height 16
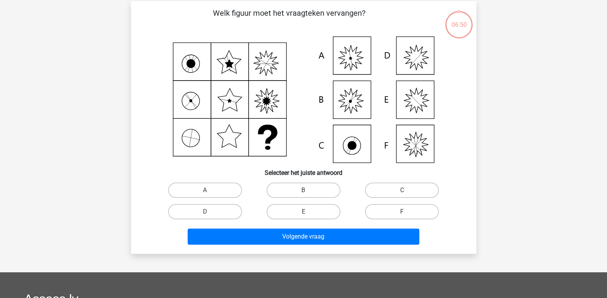
scroll to position [35, 0]
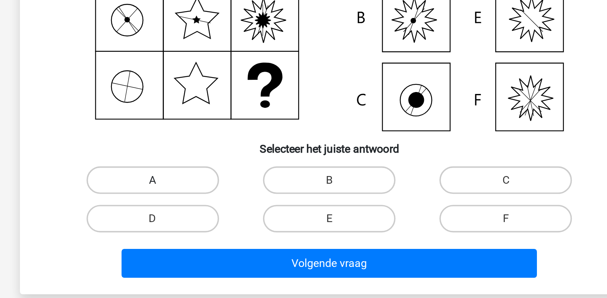
click at [196, 187] on label "A" at bounding box center [205, 188] width 74 height 15
click at [205, 189] on input "A" at bounding box center [207, 191] width 5 height 5
radio input "true"
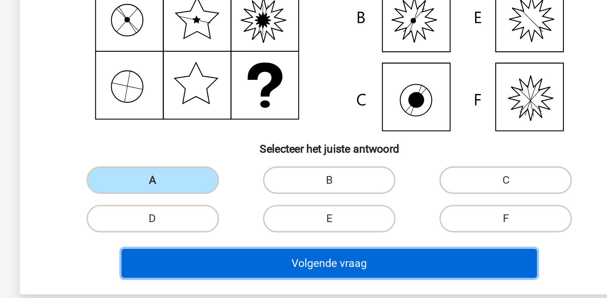
click at [230, 233] on button "Volgende vraag" at bounding box center [304, 235] width 232 height 16
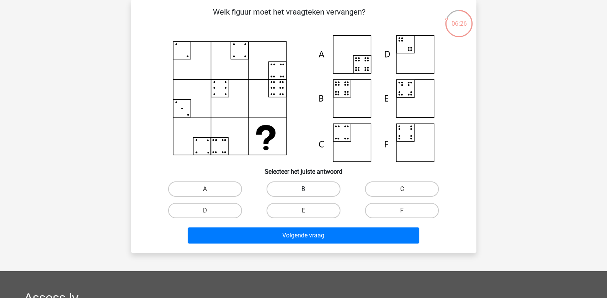
click at [296, 187] on label "B" at bounding box center [304, 188] width 74 height 15
click at [304, 189] on input "B" at bounding box center [306, 191] width 5 height 5
radio input "true"
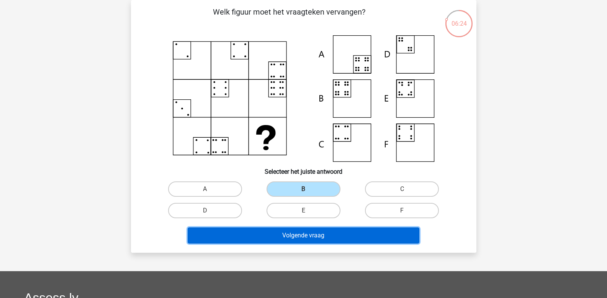
click at [275, 235] on button "Volgende vraag" at bounding box center [304, 235] width 232 height 16
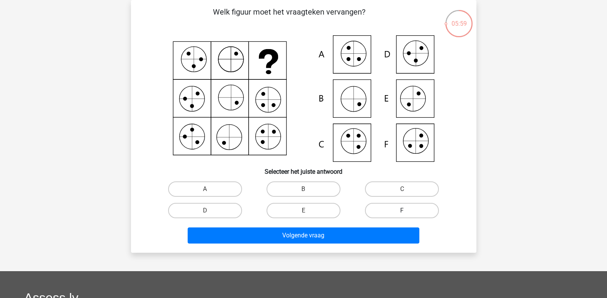
click at [395, 213] on label "F" at bounding box center [402, 210] width 74 height 15
click at [402, 213] on input "F" at bounding box center [404, 212] width 5 height 5
radio input "true"
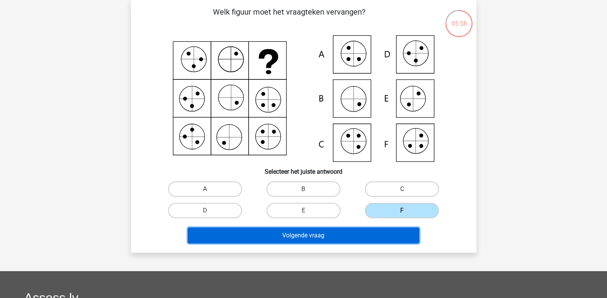
click at [377, 236] on button "Volgende vraag" at bounding box center [304, 235] width 232 height 16
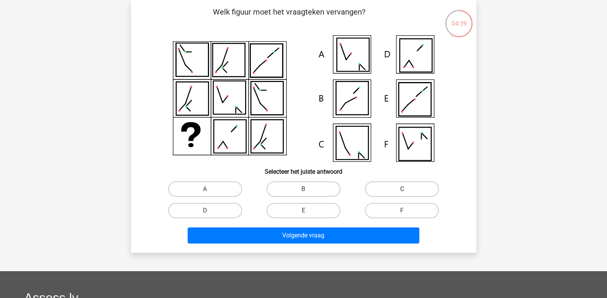
click at [376, 187] on label "C" at bounding box center [402, 188] width 74 height 15
click at [402, 189] on input "C" at bounding box center [404, 191] width 5 height 5
radio input "true"
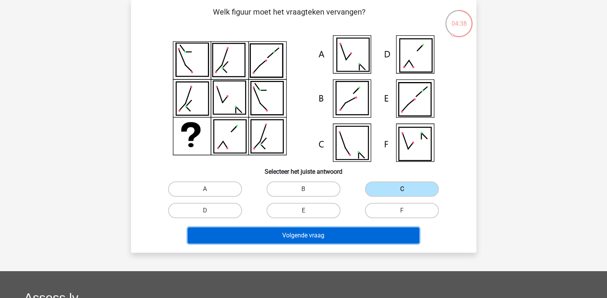
click at [322, 233] on button "Volgende vraag" at bounding box center [304, 235] width 232 height 16
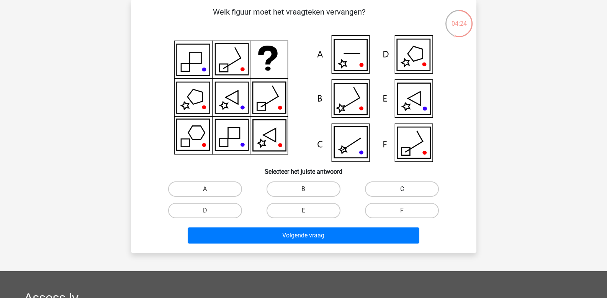
click at [378, 188] on label "C" at bounding box center [402, 188] width 74 height 15
click at [402, 189] on input "C" at bounding box center [404, 191] width 5 height 5
radio input "true"
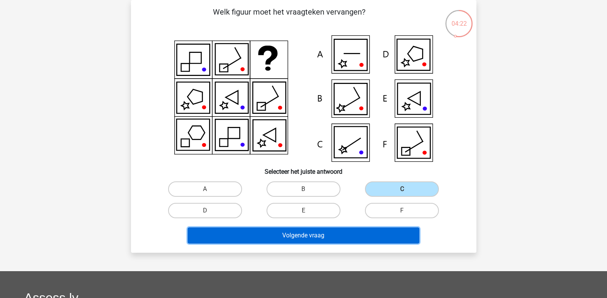
click at [338, 236] on button "Volgende vraag" at bounding box center [304, 235] width 232 height 16
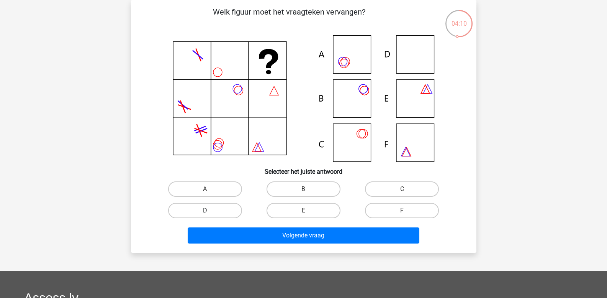
click at [215, 215] on label "D" at bounding box center [205, 210] width 74 height 15
click at [210, 215] on input "D" at bounding box center [207, 212] width 5 height 5
radio input "true"
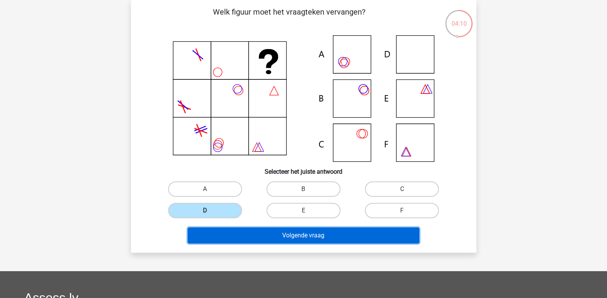
click at [236, 238] on button "Volgende vraag" at bounding box center [304, 235] width 232 height 16
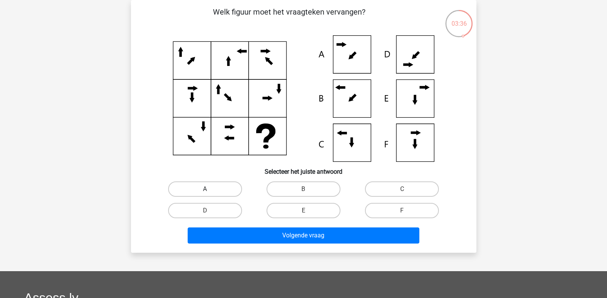
click at [227, 189] on label "A" at bounding box center [205, 188] width 74 height 15
click at [210, 189] on input "A" at bounding box center [207, 191] width 5 height 5
radio input "true"
click at [289, 189] on label "B" at bounding box center [304, 188] width 74 height 15
click at [304, 189] on input "B" at bounding box center [306, 191] width 5 height 5
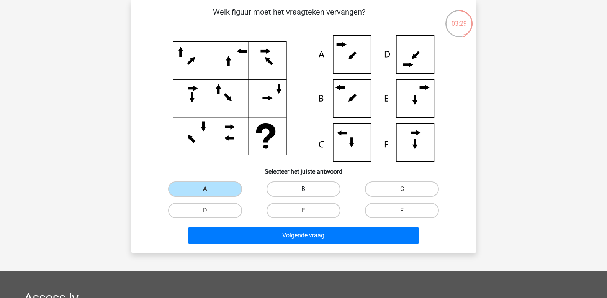
radio input "true"
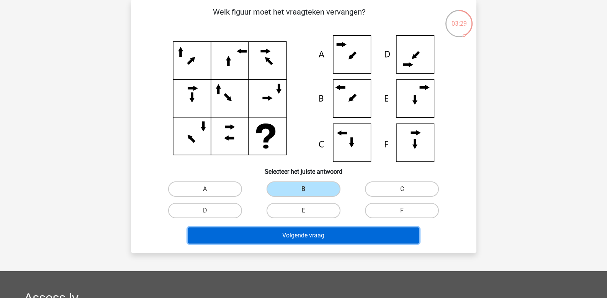
click at [278, 236] on button "Volgende vraag" at bounding box center [304, 235] width 232 height 16
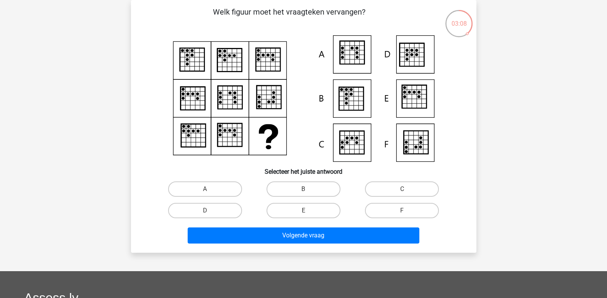
click at [350, 58] on icon at bounding box center [352, 52] width 25 height 23
click at [225, 192] on label "A" at bounding box center [205, 188] width 74 height 15
click at [210, 192] on input "A" at bounding box center [207, 191] width 5 height 5
radio input "true"
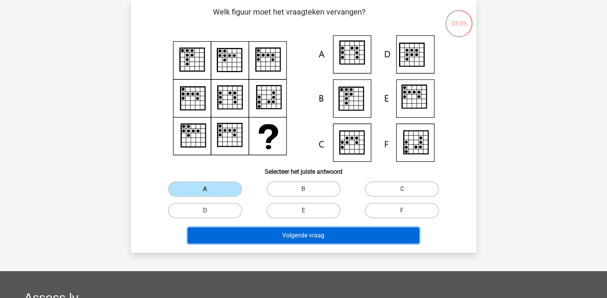
click at [239, 235] on button "Volgende vraag" at bounding box center [304, 235] width 232 height 16
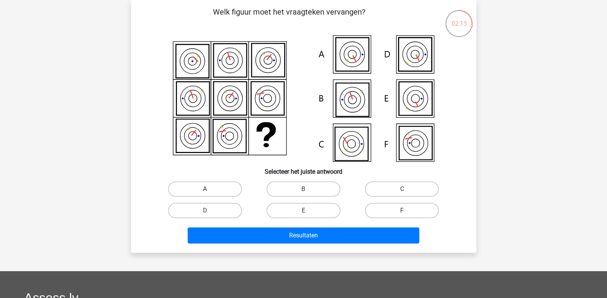
click at [225, 188] on label "A" at bounding box center [205, 188] width 74 height 15
click at [210, 189] on input "A" at bounding box center [207, 191] width 5 height 5
radio input "true"
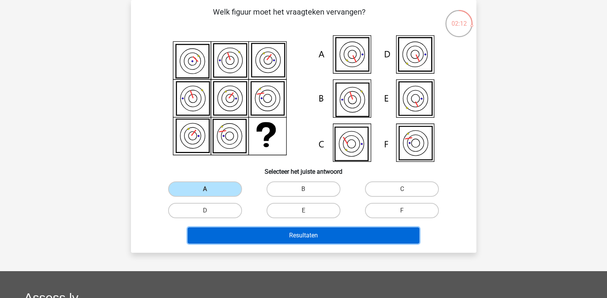
click at [267, 232] on button "Resultaten" at bounding box center [304, 235] width 232 height 16
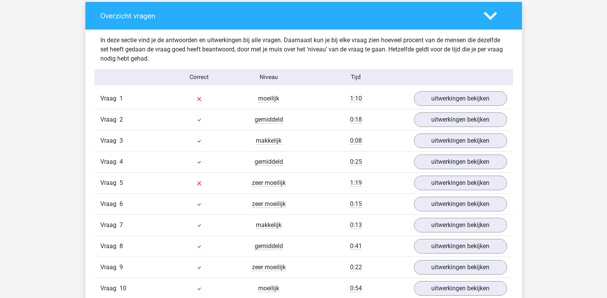
scroll to position [575, 0]
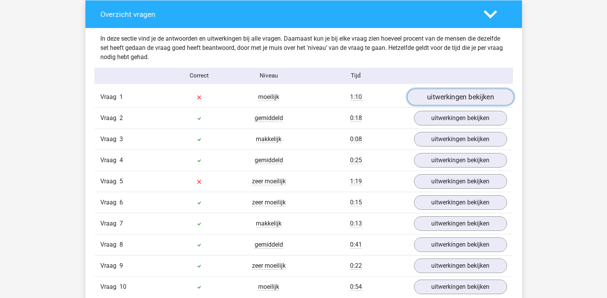
click at [434, 98] on link "uitwerkingen bekijken" at bounding box center [460, 97] width 107 height 17
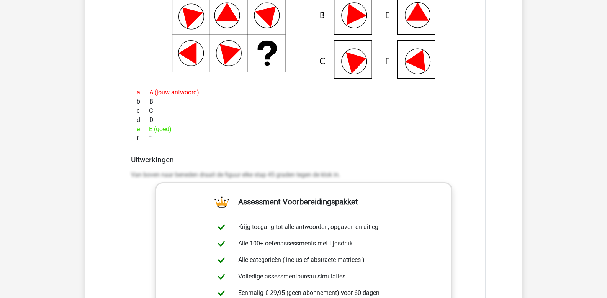
scroll to position [805, 0]
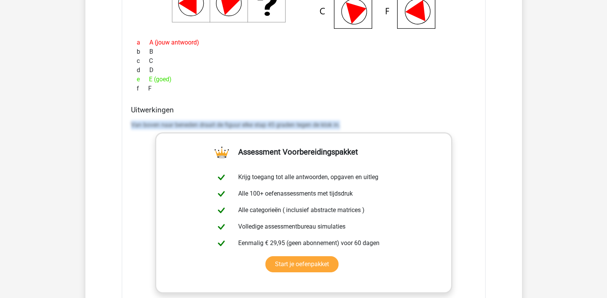
drag, startPoint x: 132, startPoint y: 125, endPoint x: 427, endPoint y: 125, distance: 294.7
click at [424, 127] on p "Van boven naar beneden draait de figuur elke stap 45 graden tegen de klok in." at bounding box center [304, 124] width 346 height 9
copy p "Van boven naar beneden draait de figuur elke stap 45 graden tegen de klok in."
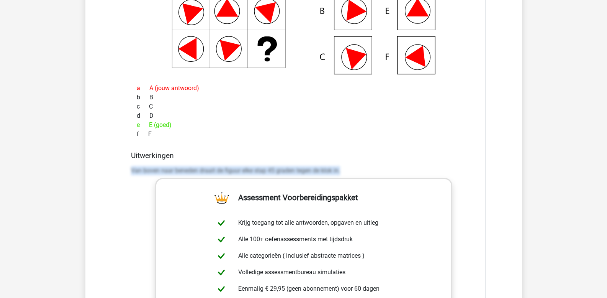
scroll to position [651, 0]
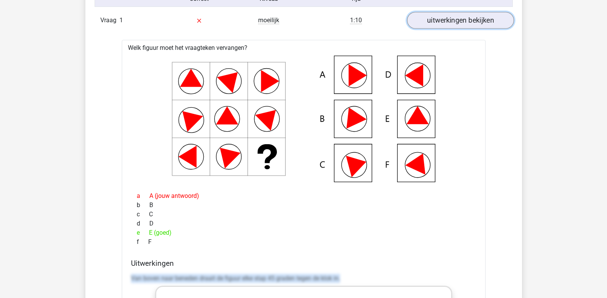
click at [446, 23] on link "uitwerkingen bekijken" at bounding box center [460, 20] width 107 height 17
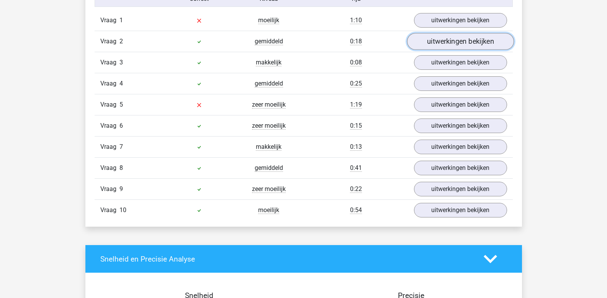
click at [452, 44] on link "uitwerkingen bekijken" at bounding box center [460, 41] width 107 height 17
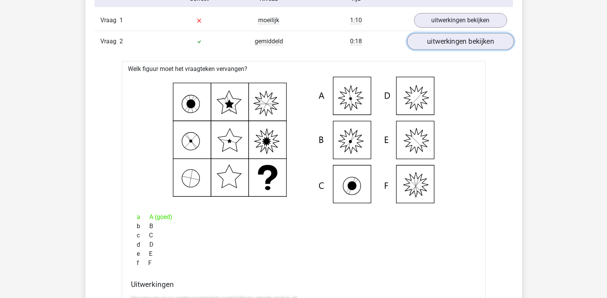
click at [451, 40] on link "uitwerkingen bekijken" at bounding box center [460, 41] width 107 height 17
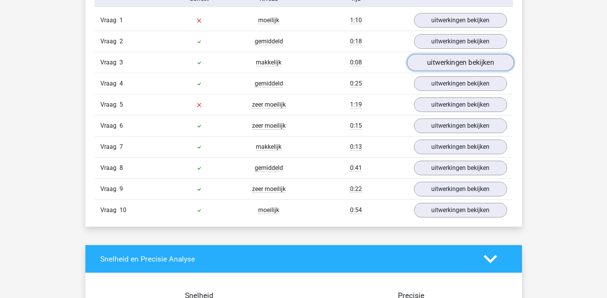
click at [449, 65] on link "uitwerkingen bekijken" at bounding box center [460, 62] width 107 height 17
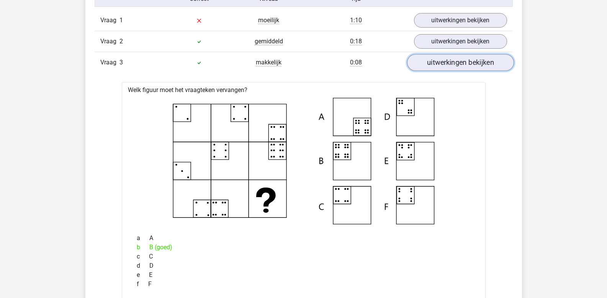
click at [449, 65] on link "uitwerkingen bekijken" at bounding box center [460, 62] width 107 height 17
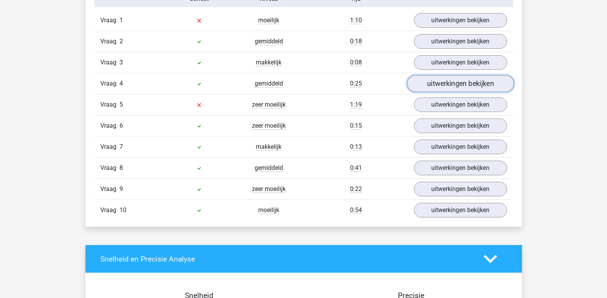
click at [452, 86] on link "uitwerkingen bekijken" at bounding box center [460, 83] width 107 height 17
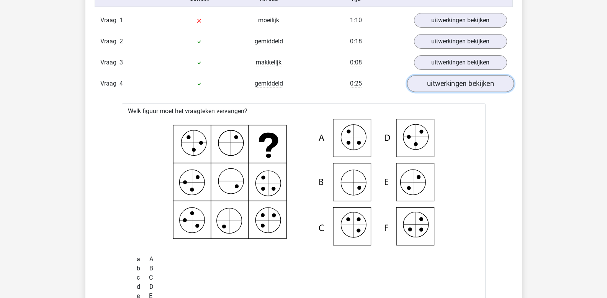
click at [452, 86] on link "uitwerkingen bekijken" at bounding box center [460, 83] width 107 height 17
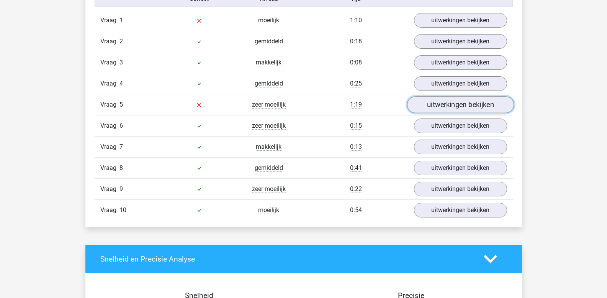
click at [453, 104] on link "uitwerkingen bekijken" at bounding box center [460, 105] width 107 height 17
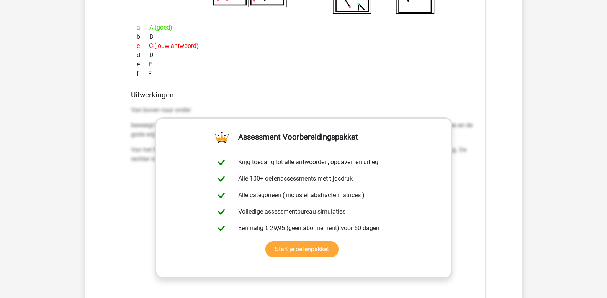
scroll to position [920, 0]
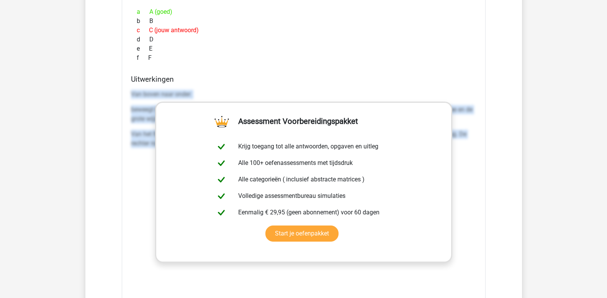
drag, startPoint x: 132, startPoint y: 94, endPoint x: 549, endPoint y: 156, distance: 421.5
click at [549, 156] on div "Kies premium leo leo.aertsens@gmail.com" at bounding box center [303, 186] width 607 height 2212
copy div "Van boven naar onder: beweegt het groene figuur elke stap een kwartslag tegen d…"
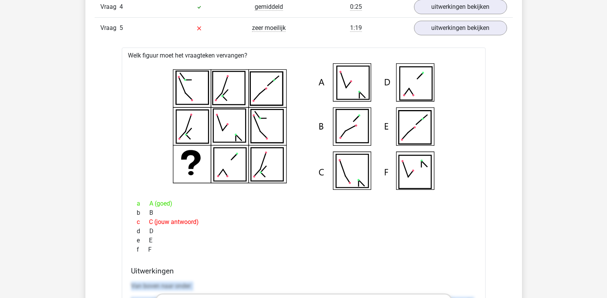
scroll to position [613, 0]
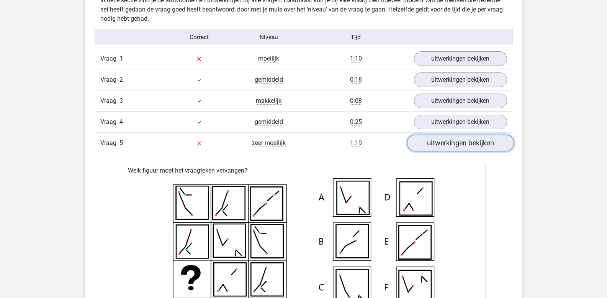
click at [460, 146] on link "uitwerkingen bekijken" at bounding box center [460, 143] width 107 height 17
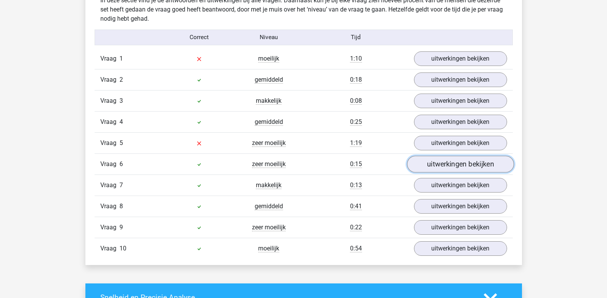
click at [458, 160] on link "uitwerkingen bekijken" at bounding box center [460, 164] width 107 height 17
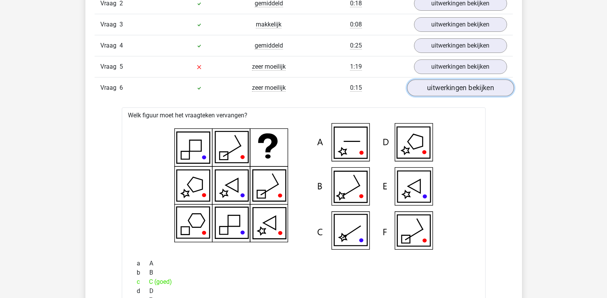
scroll to position [690, 0]
click at [443, 87] on link "uitwerkingen bekijken" at bounding box center [460, 87] width 107 height 17
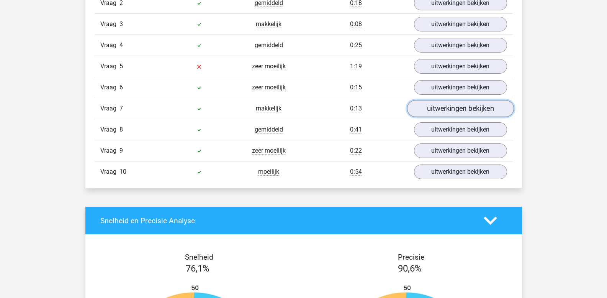
click at [442, 107] on link "uitwerkingen bekijken" at bounding box center [460, 108] width 107 height 17
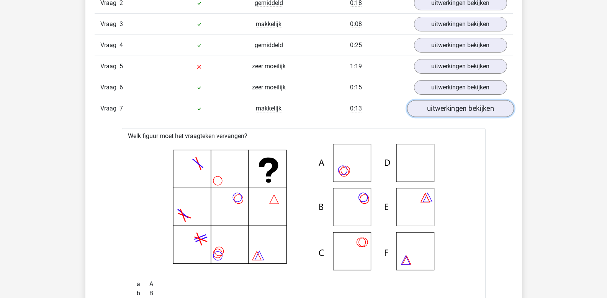
click at [442, 107] on link "uitwerkingen bekijken" at bounding box center [460, 108] width 107 height 17
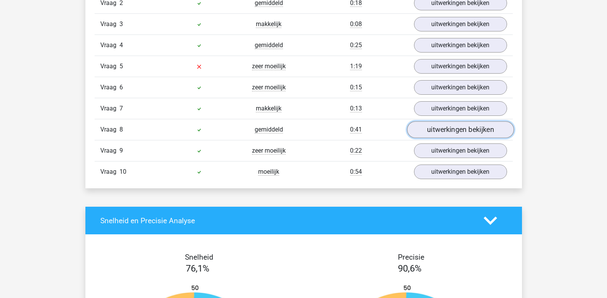
click at [441, 128] on link "uitwerkingen bekijken" at bounding box center [460, 129] width 107 height 17
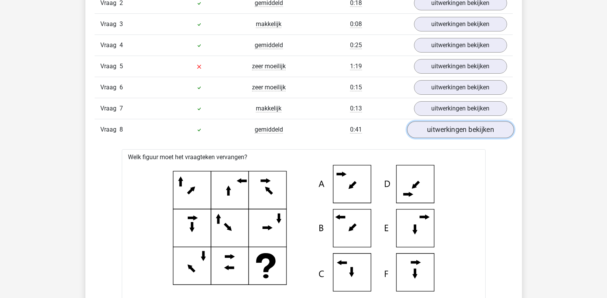
click at [441, 128] on link "uitwerkingen bekijken" at bounding box center [460, 129] width 107 height 17
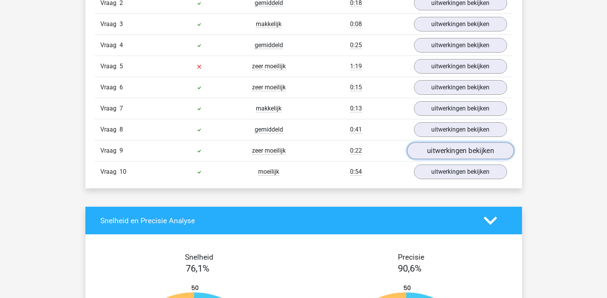
click at [443, 147] on link "uitwerkingen bekijken" at bounding box center [460, 151] width 107 height 17
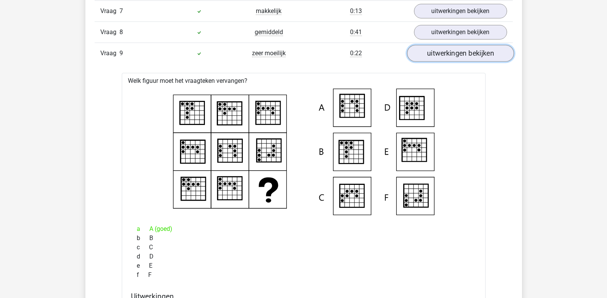
scroll to position [805, 0]
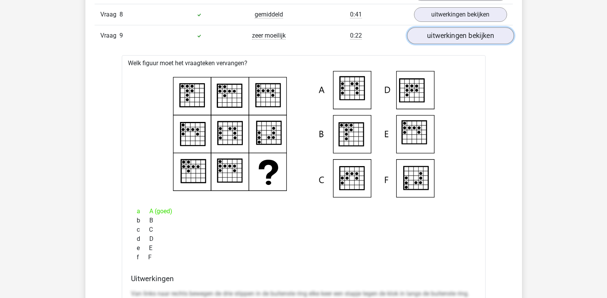
click at [433, 41] on link "uitwerkingen bekijken" at bounding box center [460, 36] width 107 height 17
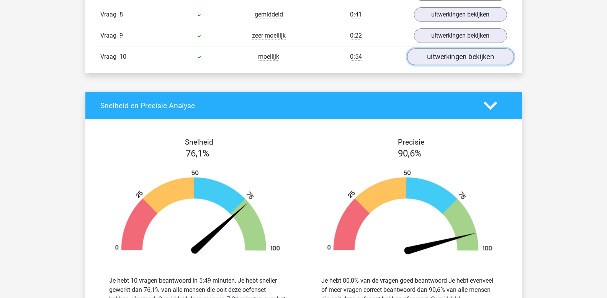
click at [438, 58] on link "uitwerkingen bekijken" at bounding box center [460, 57] width 107 height 17
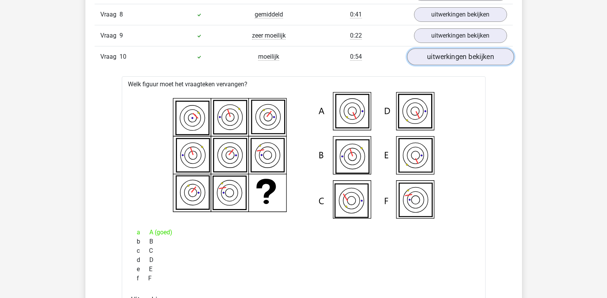
click at [438, 58] on link "uitwerkingen bekijken" at bounding box center [460, 57] width 107 height 17
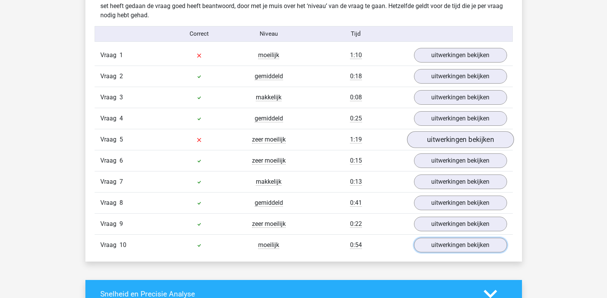
scroll to position [613, 0]
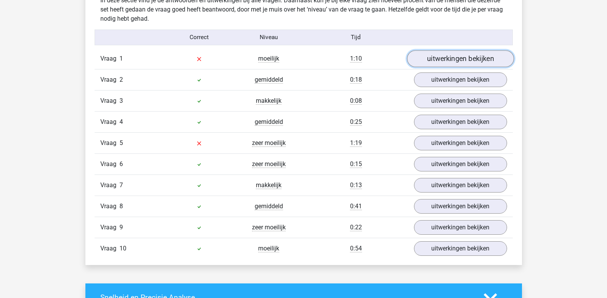
click at [434, 58] on link "uitwerkingen bekijken" at bounding box center [460, 59] width 107 height 17
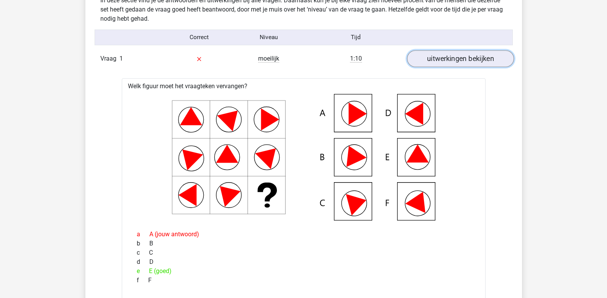
click at [434, 58] on link "uitwerkingen bekijken" at bounding box center [460, 59] width 107 height 17
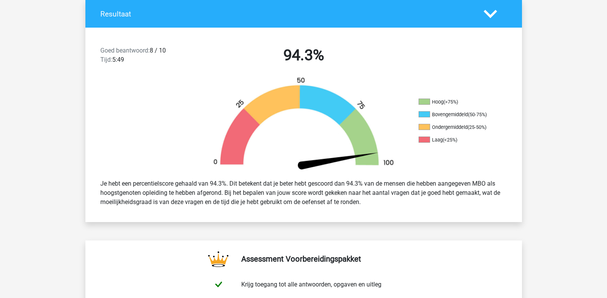
scroll to position [115, 0]
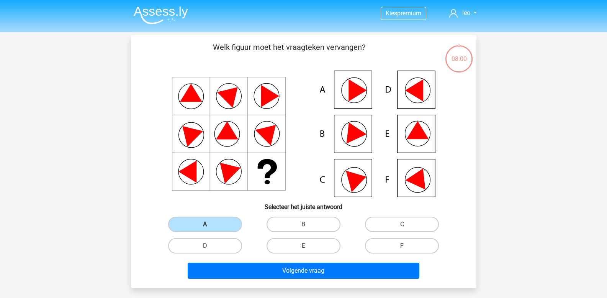
scroll to position [35, 0]
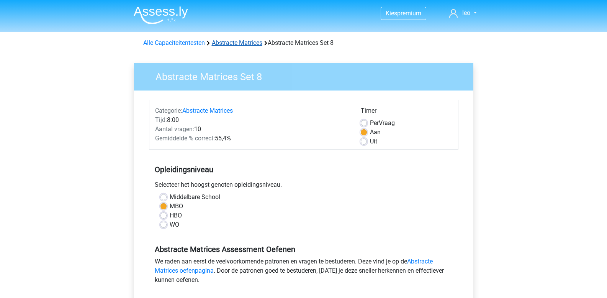
click at [233, 44] on link "Abstracte Matrices" at bounding box center [237, 42] width 51 height 7
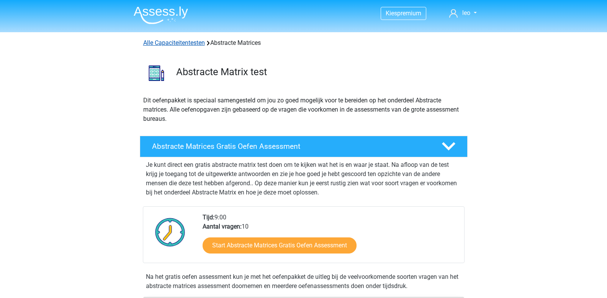
click at [173, 42] on link "Alle Capaciteitentesten" at bounding box center [174, 42] width 62 height 7
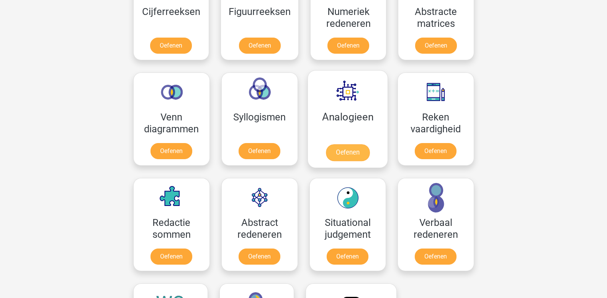
scroll to position [402, 0]
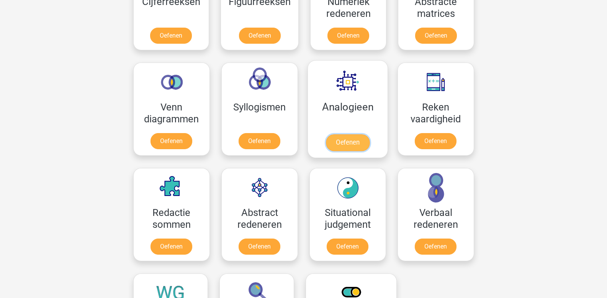
click at [339, 139] on link "Oefenen" at bounding box center [348, 142] width 44 height 17
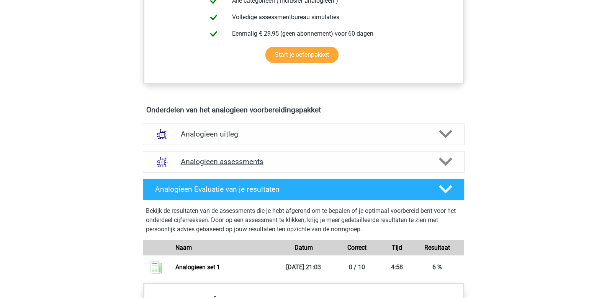
scroll to position [345, 0]
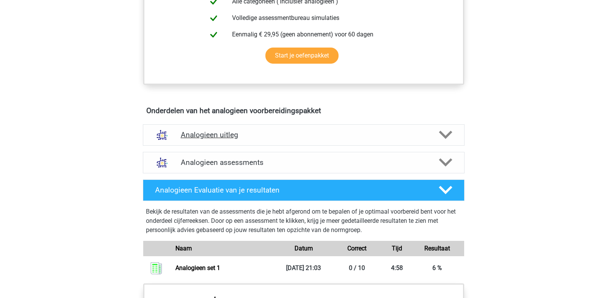
click at [446, 137] on polygon at bounding box center [445, 135] width 13 height 8
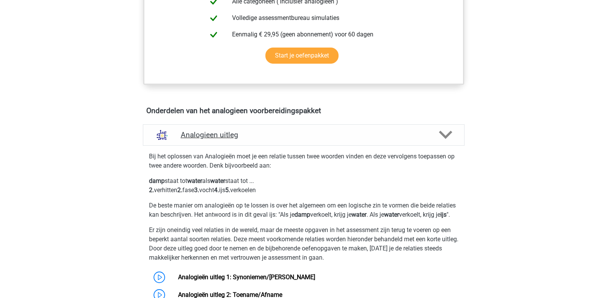
click at [446, 137] on polygon at bounding box center [445, 135] width 13 height 8
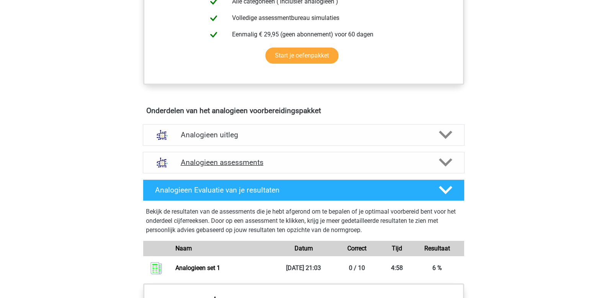
click at [445, 164] on polygon at bounding box center [445, 162] width 13 height 8
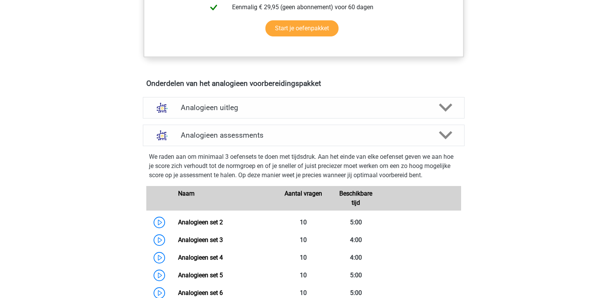
scroll to position [422, 0]
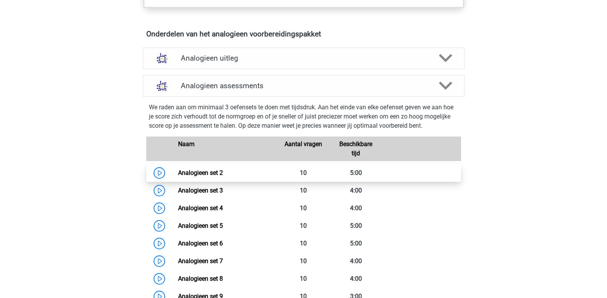
click at [223, 172] on link "Analogieen set 2" at bounding box center [200, 172] width 45 height 7
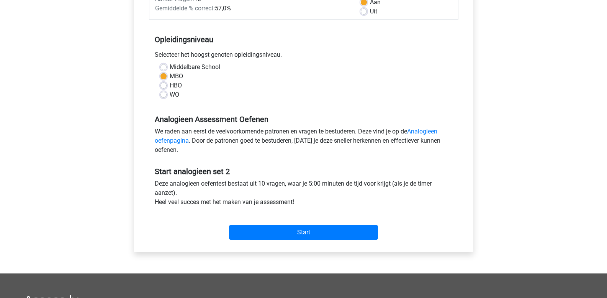
scroll to position [153, 0]
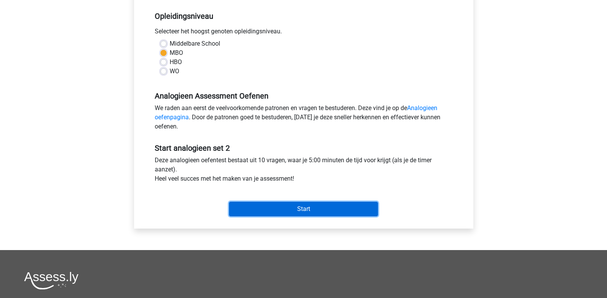
click at [278, 205] on input "Start" at bounding box center [303, 209] width 149 height 15
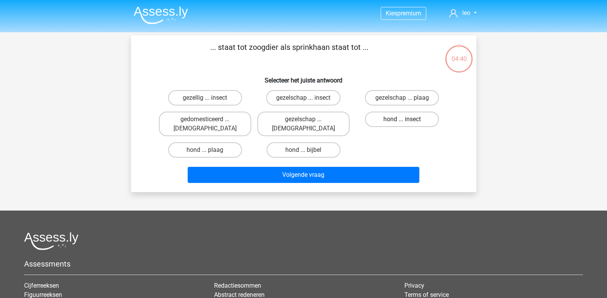
click at [408, 118] on label "hond ... insect" at bounding box center [402, 119] width 74 height 15
click at [407, 119] on input "hond ... insect" at bounding box center [404, 121] width 5 height 5
radio input "true"
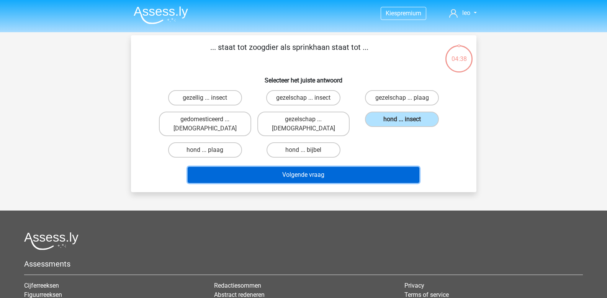
click at [350, 167] on button "Volgende vraag" at bounding box center [304, 175] width 232 height 16
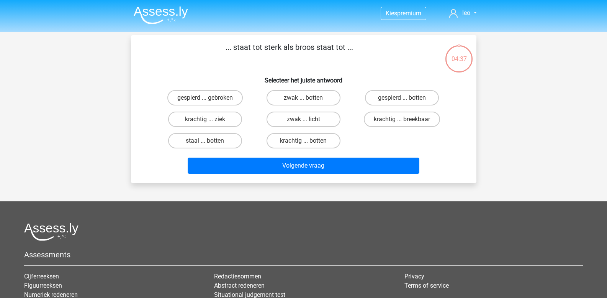
scroll to position [35, 0]
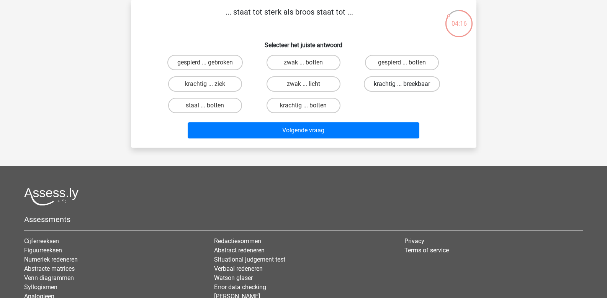
click at [384, 85] on label "krachtig ... breekbaar" at bounding box center [402, 83] width 76 height 15
click at [402, 85] on input "krachtig ... breekbaar" at bounding box center [404, 86] width 5 height 5
radio input "true"
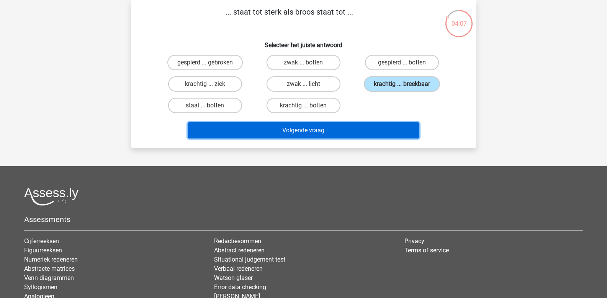
click at [323, 132] on button "Volgende vraag" at bounding box center [304, 130] width 232 height 16
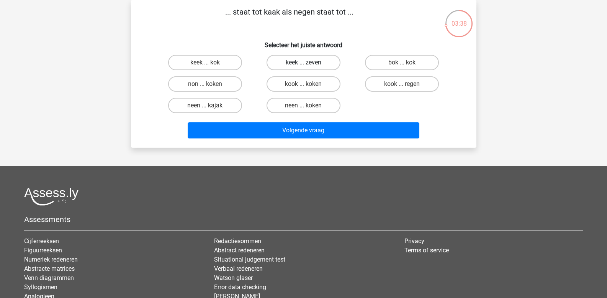
click at [319, 66] on label "keek ... zeven" at bounding box center [304, 62] width 74 height 15
click at [309, 66] on input "keek ... zeven" at bounding box center [306, 64] width 5 height 5
radio input "true"
click at [391, 84] on label "kook ... regen" at bounding box center [402, 83] width 74 height 15
click at [402, 84] on input "kook ... regen" at bounding box center [404, 86] width 5 height 5
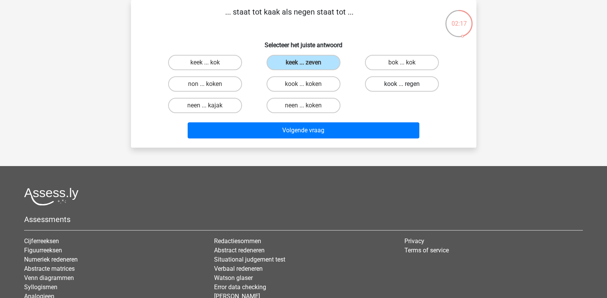
radio input "true"
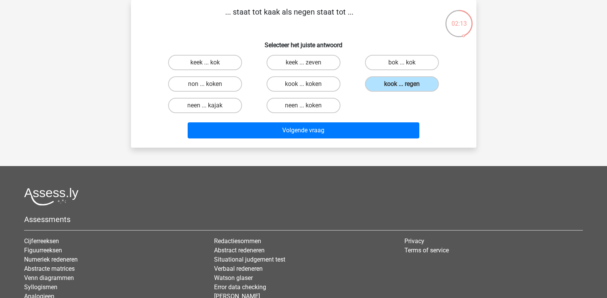
click at [364, 121] on div "Volgende vraag" at bounding box center [303, 128] width 321 height 25
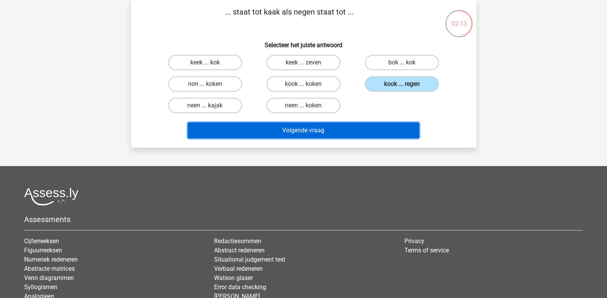
click at [361, 131] on button "Volgende vraag" at bounding box center [304, 130] width 232 height 16
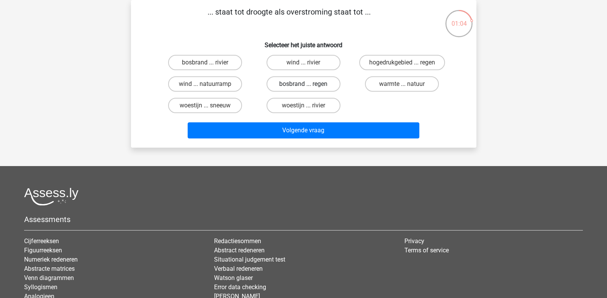
click at [292, 83] on label "bosbrand ... regen" at bounding box center [304, 83] width 74 height 15
click at [304, 84] on input "bosbrand ... regen" at bounding box center [306, 86] width 5 height 5
radio input "true"
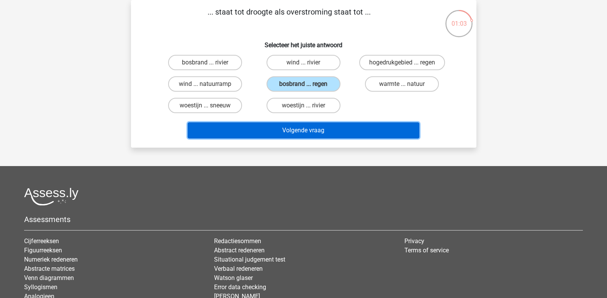
click at [303, 131] on button "Volgende vraag" at bounding box center [304, 130] width 232 height 16
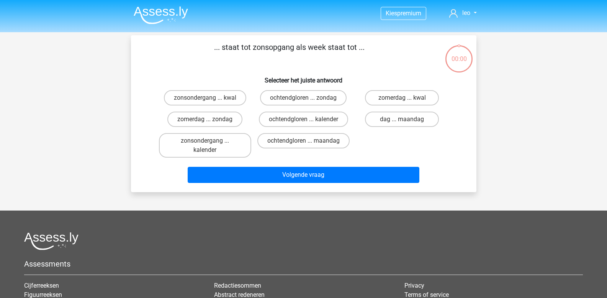
scroll to position [35, 0]
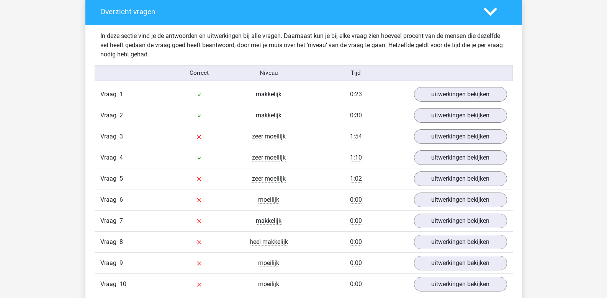
scroll to position [575, 0]
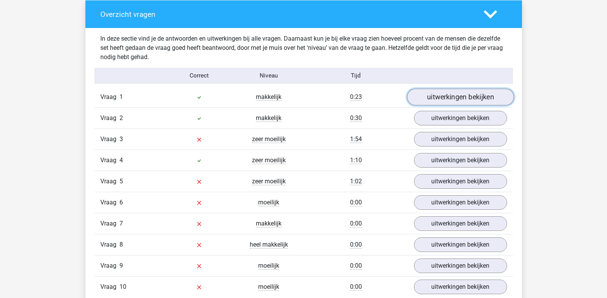
click at [438, 100] on link "uitwerkingen bekijken" at bounding box center [460, 97] width 107 height 17
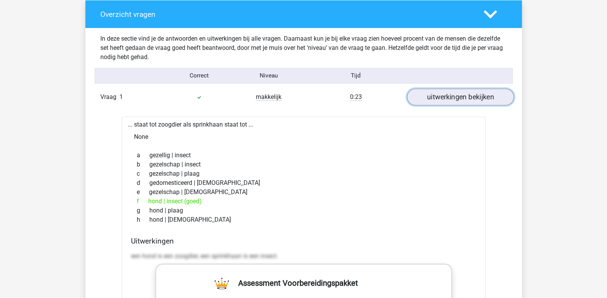
click at [437, 100] on link "uitwerkingen bekijken" at bounding box center [460, 97] width 107 height 17
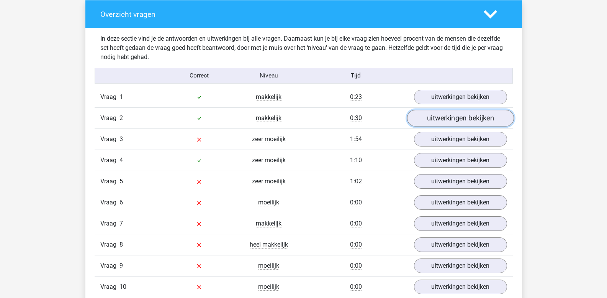
click at [437, 119] on link "uitwerkingen bekijken" at bounding box center [460, 118] width 107 height 17
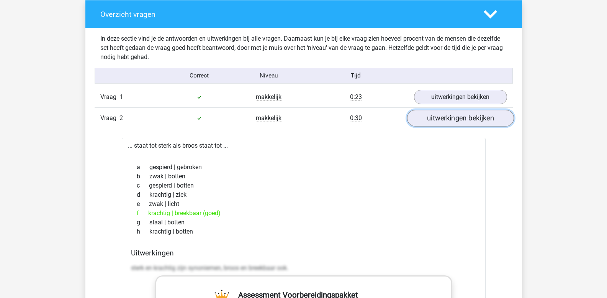
click at [437, 119] on link "uitwerkingen bekijken" at bounding box center [460, 118] width 107 height 17
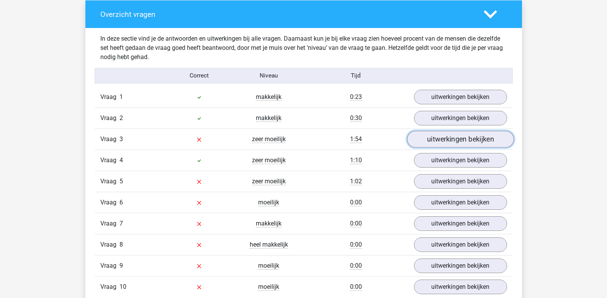
click at [437, 135] on link "uitwerkingen bekijken" at bounding box center [460, 139] width 107 height 17
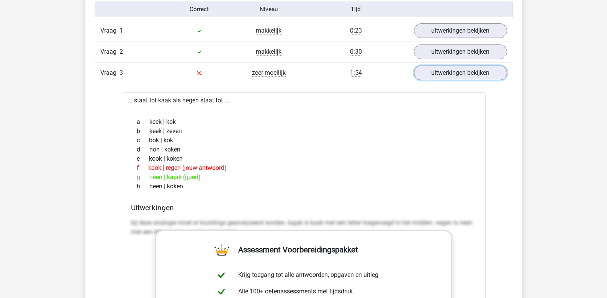
scroll to position [651, 0]
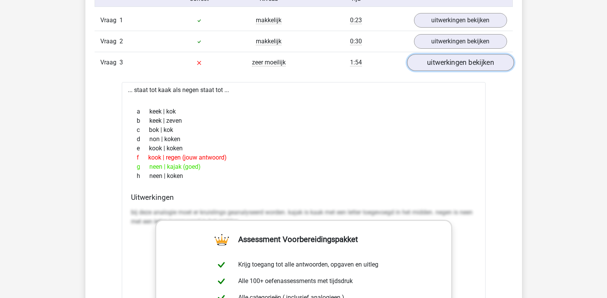
click at [437, 65] on link "uitwerkingen bekijken" at bounding box center [460, 62] width 107 height 17
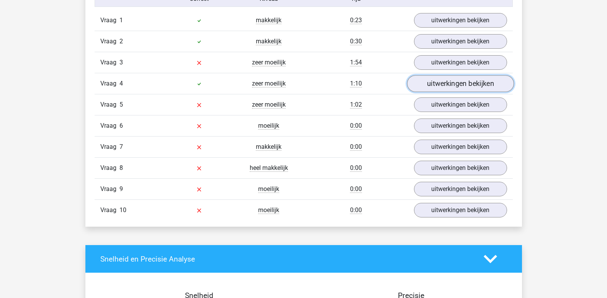
click at [445, 88] on link "uitwerkingen bekijken" at bounding box center [460, 83] width 107 height 17
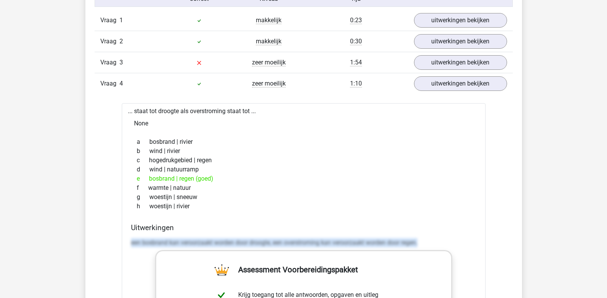
drag, startPoint x: 131, startPoint y: 241, endPoint x: 466, endPoint y: 249, distance: 335.4
click at [466, 249] on div "een bosbrand kan veroorzaakt worden door droogte, een overstroming kan veroorza…" at bounding box center [304, 245] width 346 height 21
copy p "een bosbrand kan veroorzaakt worden door droogte, een overstroming kan veroorza…"
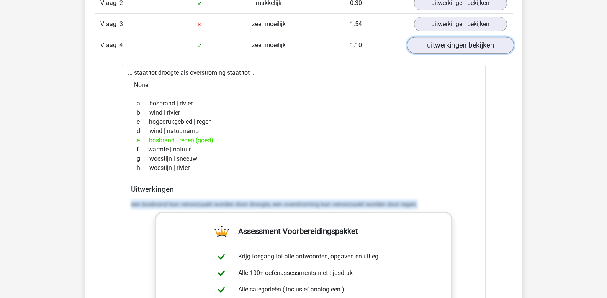
click at [445, 48] on link "uitwerkingen bekijken" at bounding box center [460, 45] width 107 height 17
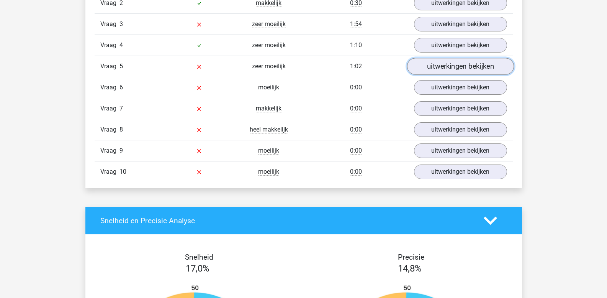
click at [442, 67] on link "uitwerkingen bekijken" at bounding box center [460, 66] width 107 height 17
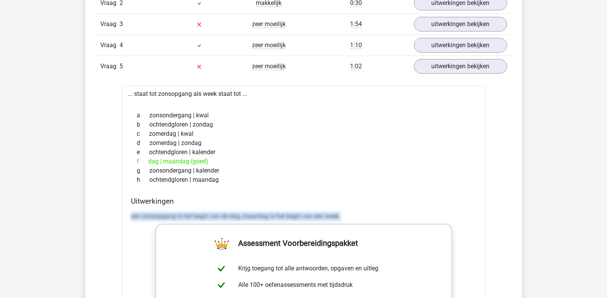
drag, startPoint x: 131, startPoint y: 215, endPoint x: 375, endPoint y: 216, distance: 243.7
click at [375, 216] on p "een zonsopgang is het begin van de dag, maandag is het begin van een week." at bounding box center [304, 216] width 346 height 9
copy p "een zonsopgang is het begin van de dag, maandag is het begin van een week."
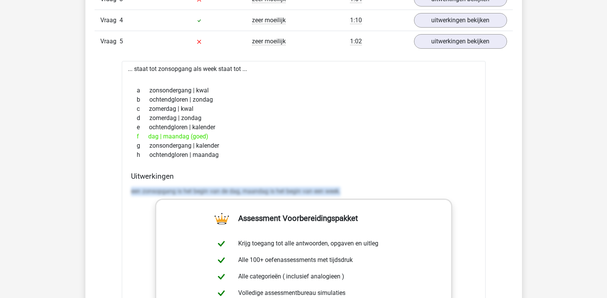
scroll to position [728, 0]
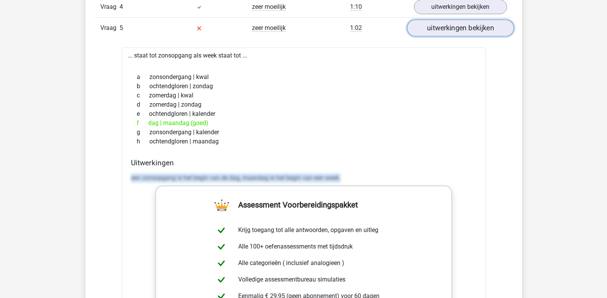
click at [459, 27] on link "uitwerkingen bekijken" at bounding box center [460, 28] width 107 height 17
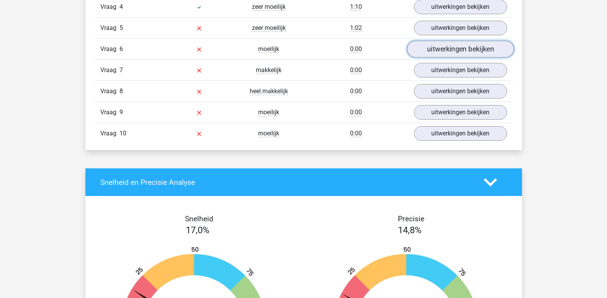
click at [452, 49] on link "uitwerkingen bekijken" at bounding box center [460, 49] width 107 height 17
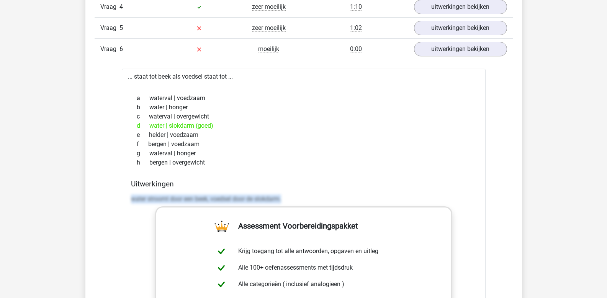
drag, startPoint x: 132, startPoint y: 198, endPoint x: 300, endPoint y: 203, distance: 168.7
click at [300, 203] on p "water stroomt door een beek, voedsel door de slokdarm." at bounding box center [304, 198] width 346 height 9
copy p "water stroomt door een beek, voedsel door de slokdarm."
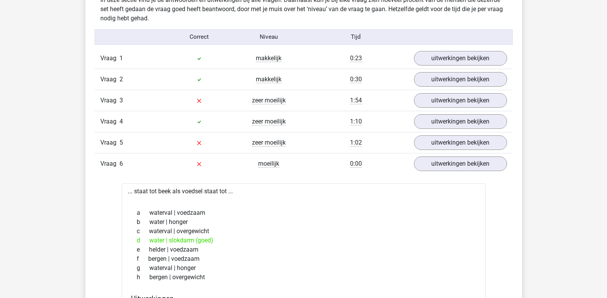
scroll to position [613, 0]
click at [467, 170] on link "uitwerkingen bekijken" at bounding box center [460, 164] width 107 height 17
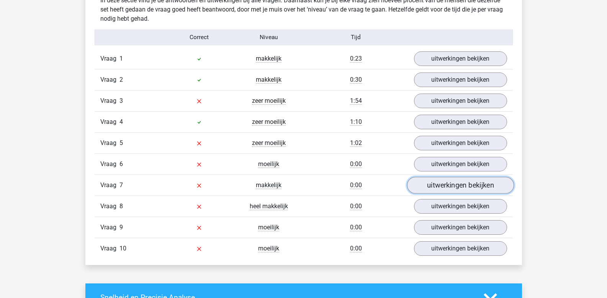
click at [455, 189] on link "uitwerkingen bekijken" at bounding box center [460, 185] width 107 height 17
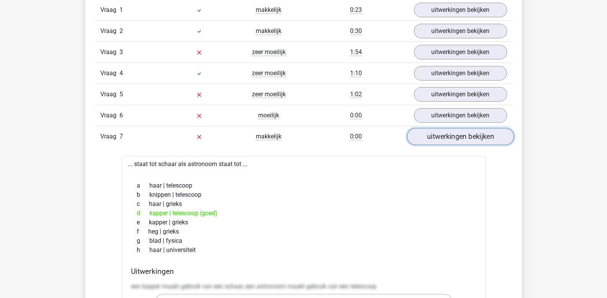
scroll to position [690, 0]
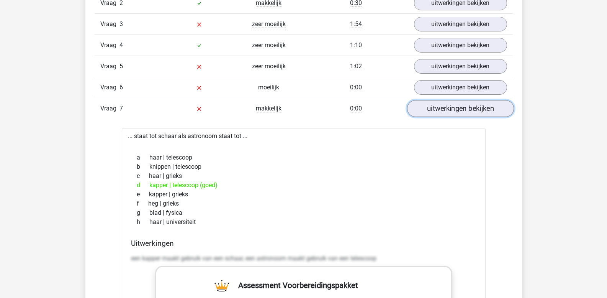
click at [461, 113] on link "uitwerkingen bekijken" at bounding box center [460, 108] width 107 height 17
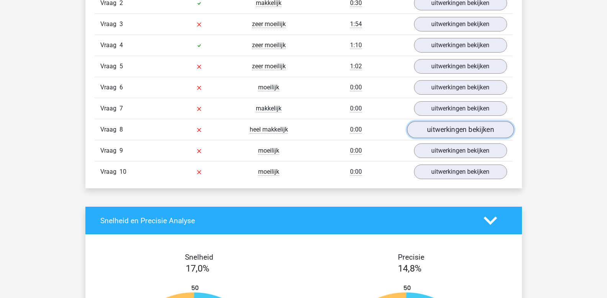
click at [455, 133] on link "uitwerkingen bekijken" at bounding box center [460, 129] width 107 height 17
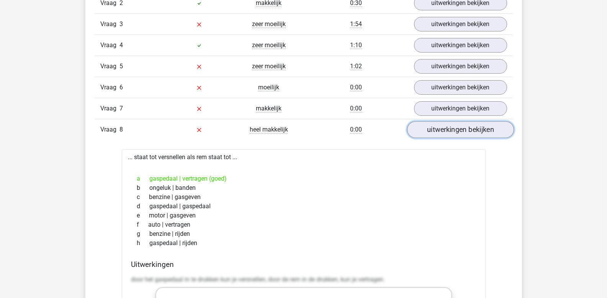
click at [455, 133] on link "uitwerkingen bekijken" at bounding box center [460, 129] width 107 height 17
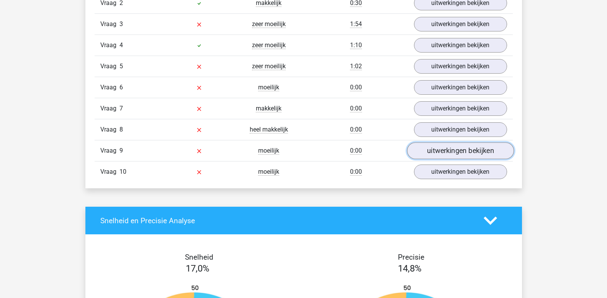
click at [455, 154] on link "uitwerkingen bekijken" at bounding box center [460, 151] width 107 height 17
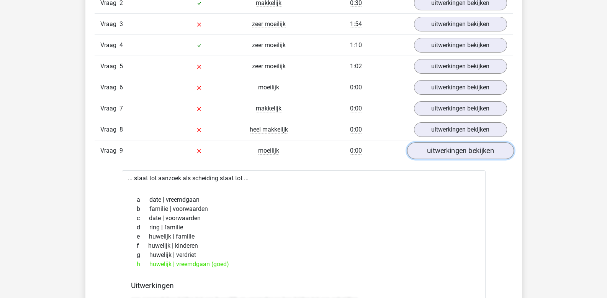
click at [455, 154] on link "uitwerkingen bekijken" at bounding box center [460, 151] width 107 height 17
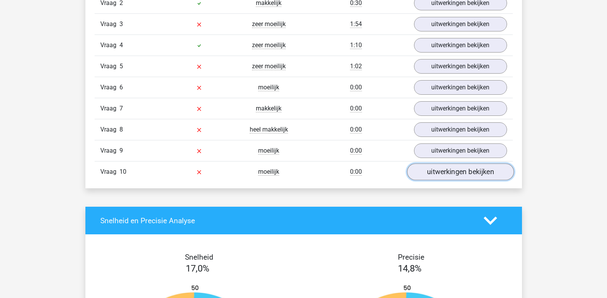
click at [447, 174] on link "uitwerkingen bekijken" at bounding box center [460, 172] width 107 height 17
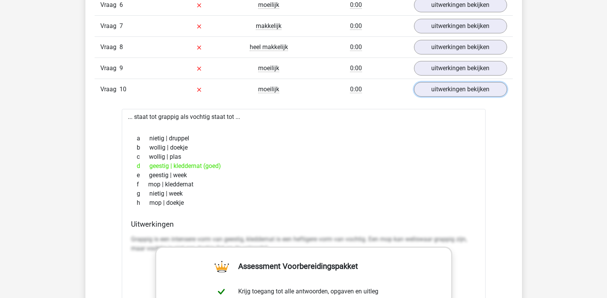
scroll to position [805, 0]
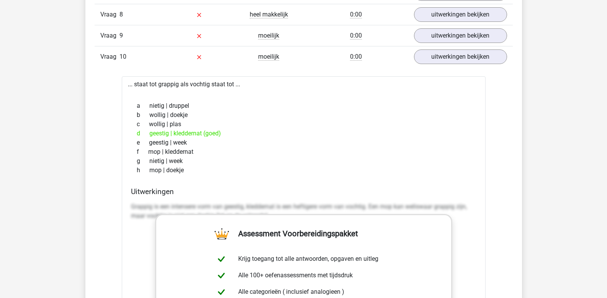
drag, startPoint x: 149, startPoint y: 135, endPoint x: 248, endPoint y: 138, distance: 98.5
click at [248, 138] on div "d geestig | kleddernat (goed)" at bounding box center [304, 133] width 346 height 9
copy div "geestig | kleddernat (goed)"
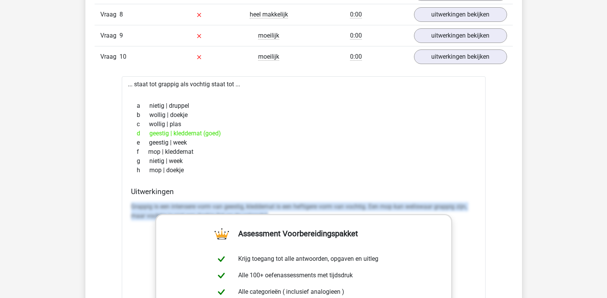
drag, startPoint x: 131, startPoint y: 205, endPoint x: 554, endPoint y: 280, distance: 428.9
click at [554, 280] on div "Kies premium leo leo.aertsens@gmail.com" at bounding box center [303, 242] width 607 height 2094
copy p "Grappig is een intensere vorm van geestig, kleddernat is een heftigere vorm van…"
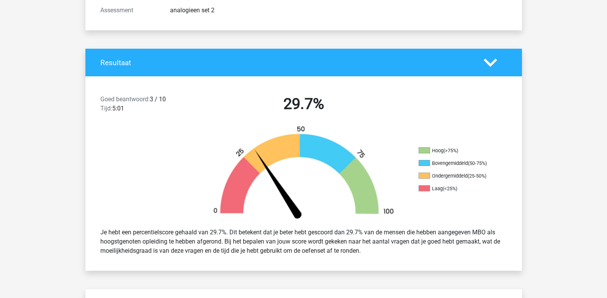
scroll to position [115, 0]
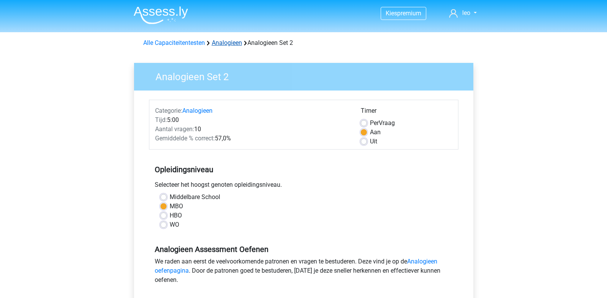
click at [226, 39] on link "Analogieen" at bounding box center [227, 42] width 30 height 7
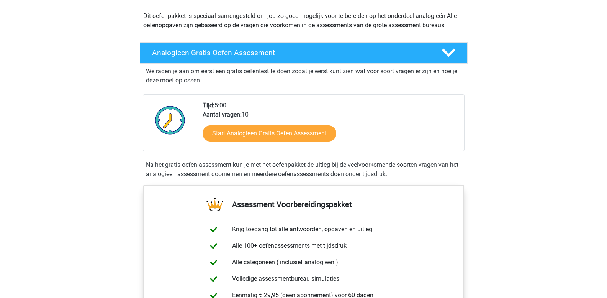
scroll to position [38, 0]
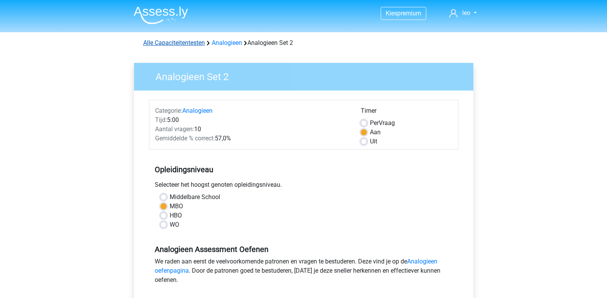
click at [190, 42] on link "Alle Capaciteitentesten" at bounding box center [174, 42] width 62 height 7
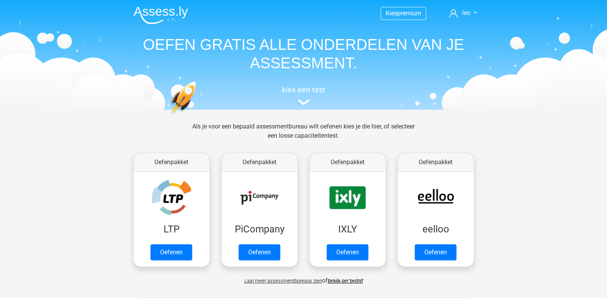
scroll to position [326, 0]
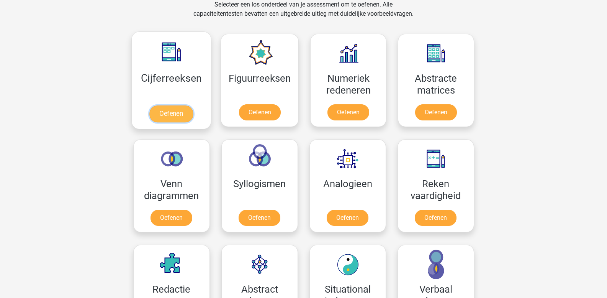
click at [171, 114] on link "Oefenen" at bounding box center [171, 113] width 44 height 17
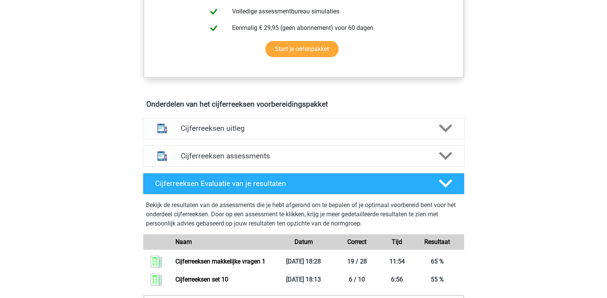
scroll to position [383, 0]
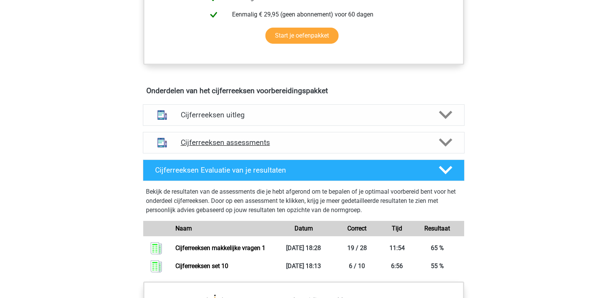
click at [443, 147] on polygon at bounding box center [445, 142] width 13 height 8
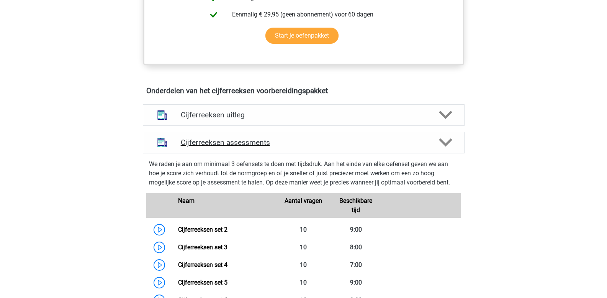
click at [445, 147] on polygon at bounding box center [445, 142] width 13 height 8
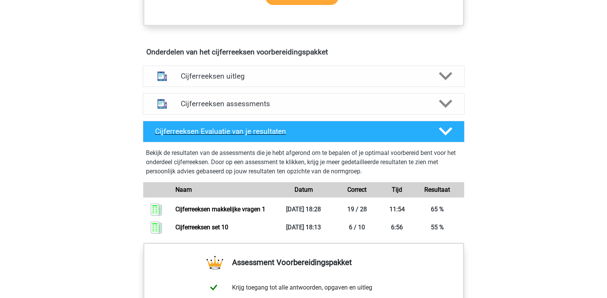
scroll to position [422, 0]
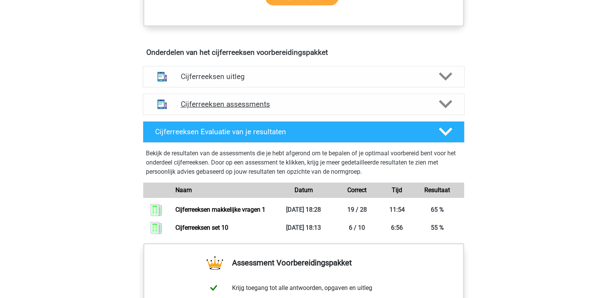
click at [445, 108] on polygon at bounding box center [445, 104] width 13 height 8
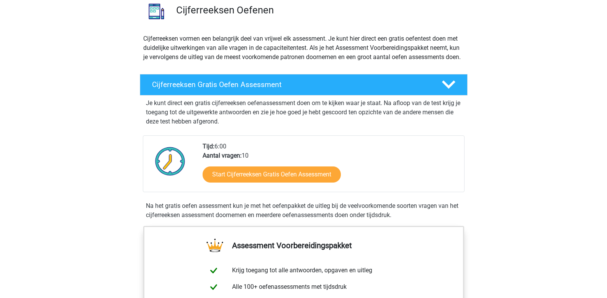
scroll to position [77, 0]
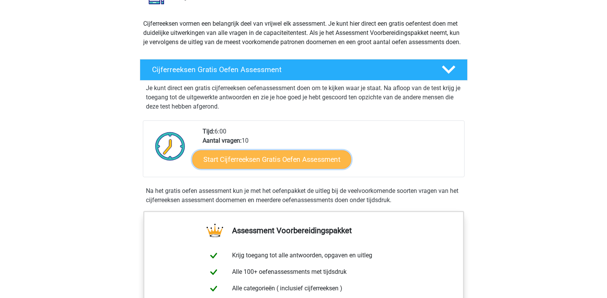
click at [234, 164] on link "Start Cijferreeksen Gratis Oefen Assessment" at bounding box center [271, 159] width 159 height 18
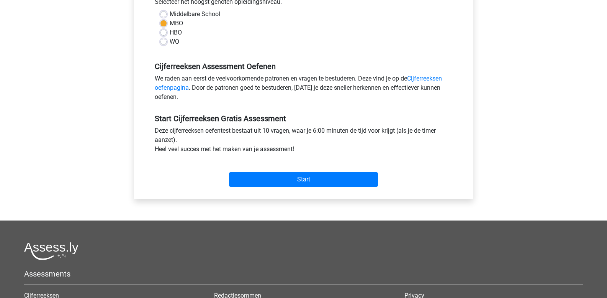
scroll to position [230, 0]
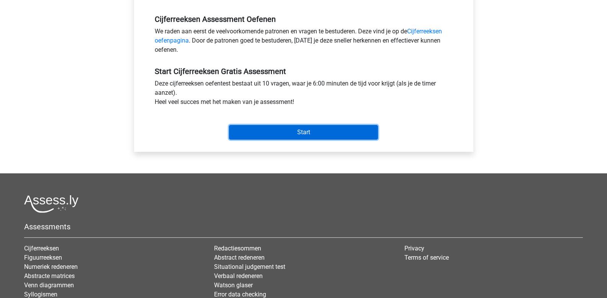
click at [272, 136] on input "Start" at bounding box center [303, 132] width 149 height 15
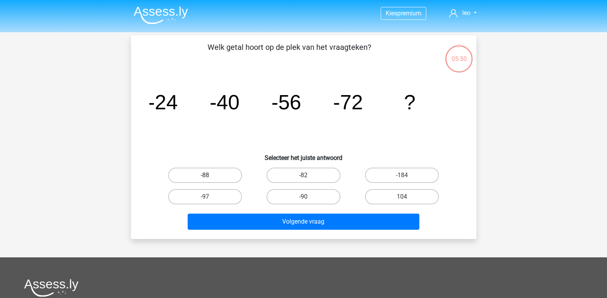
click at [225, 176] on label "-88" at bounding box center [205, 174] width 74 height 15
click at [210, 176] on input "-88" at bounding box center [207, 177] width 5 height 5
radio input "true"
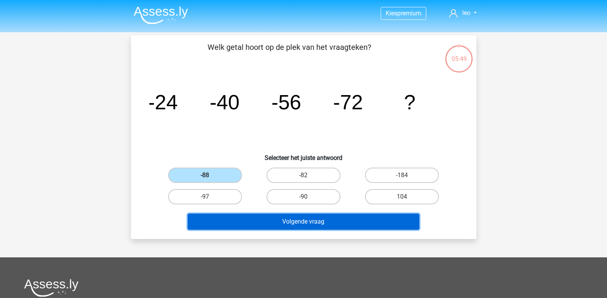
click at [238, 218] on button "Volgende vraag" at bounding box center [304, 221] width 232 height 16
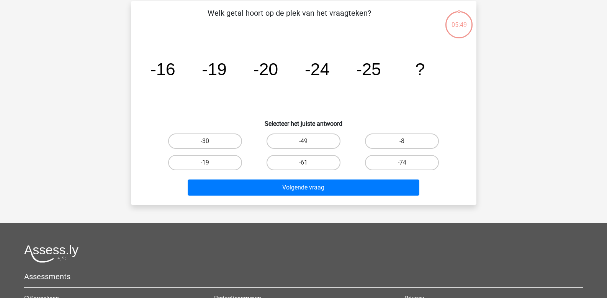
scroll to position [35, 0]
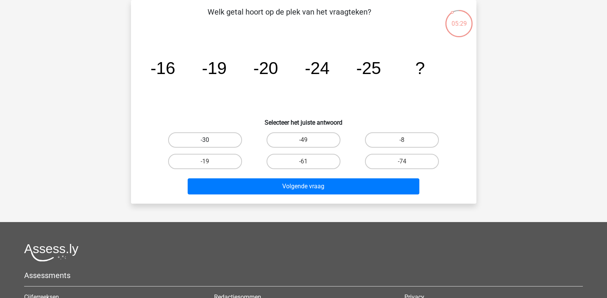
click at [204, 141] on label "-30" at bounding box center [205, 139] width 74 height 15
click at [205, 141] on input "-30" at bounding box center [207, 142] width 5 height 5
radio input "true"
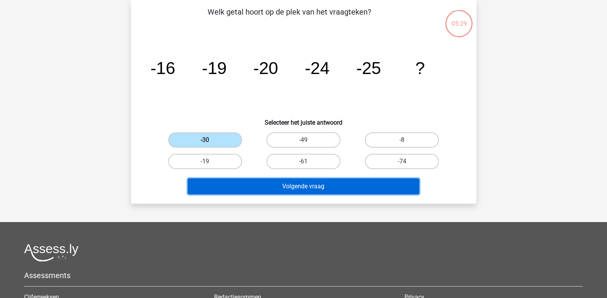
click at [223, 179] on button "Volgende vraag" at bounding box center [304, 186] width 232 height 16
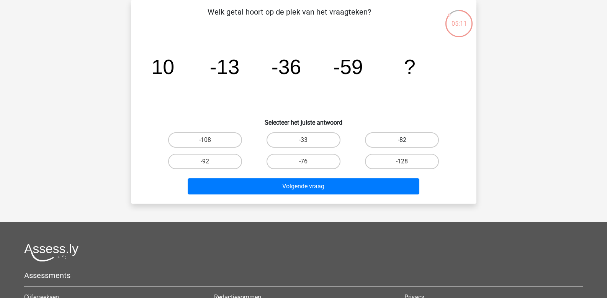
click at [394, 141] on label "-82" at bounding box center [402, 139] width 74 height 15
click at [402, 141] on input "-82" at bounding box center [404, 142] width 5 height 5
radio input "true"
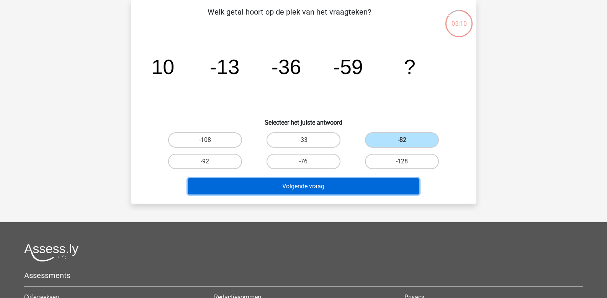
click at [336, 185] on button "Volgende vraag" at bounding box center [304, 186] width 232 height 16
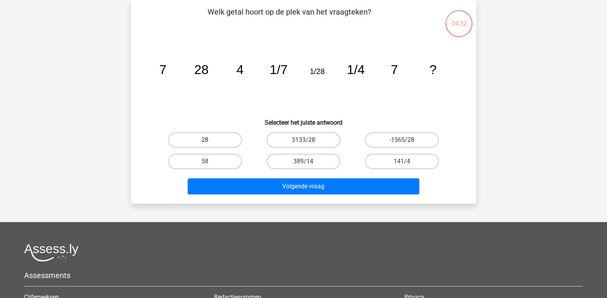
click at [201, 137] on label "28" at bounding box center [205, 139] width 74 height 15
click at [205, 140] on input "28" at bounding box center [207, 142] width 5 height 5
radio input "true"
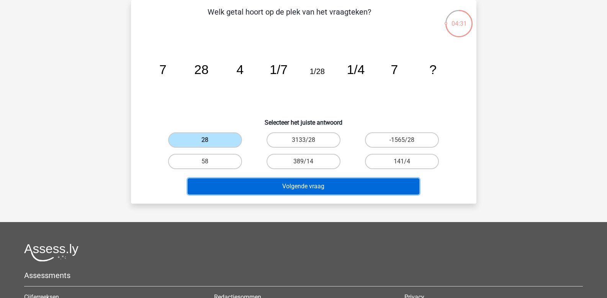
click at [232, 184] on button "Volgende vraag" at bounding box center [304, 186] width 232 height 16
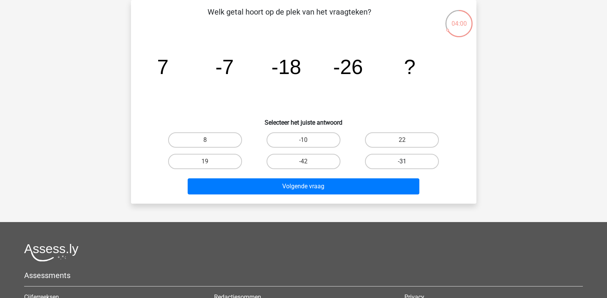
click at [384, 157] on label "-31" at bounding box center [402, 161] width 74 height 15
click at [402, 161] on input "-31" at bounding box center [404, 163] width 5 height 5
radio input "true"
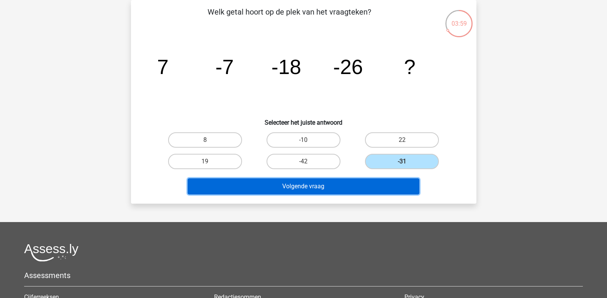
click at [353, 180] on button "Volgende vraag" at bounding box center [304, 186] width 232 height 16
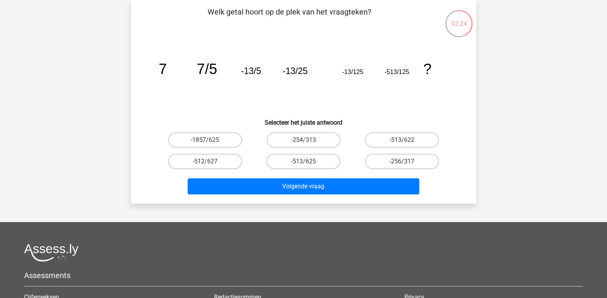
click at [379, 73] on icon "image/svg+xml 7 7/5 -13/5 -13/25 -13/125 -513/125 ?" at bounding box center [303, 73] width 309 height 77
click at [285, 157] on label "-513/625" at bounding box center [304, 161] width 74 height 15
click at [304, 161] on input "-513/625" at bounding box center [306, 163] width 5 height 5
radio input "true"
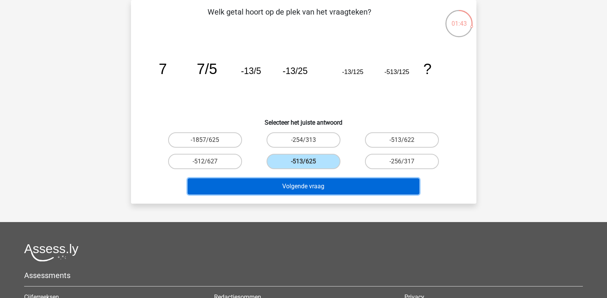
click at [288, 186] on button "Volgende vraag" at bounding box center [304, 186] width 232 height 16
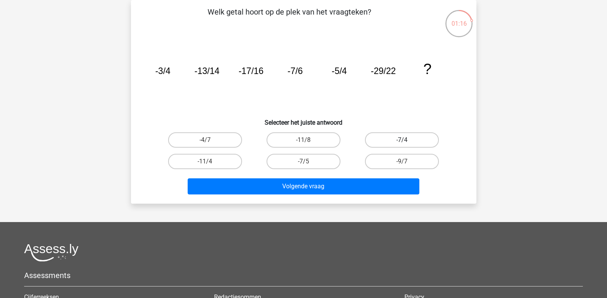
click at [396, 141] on label "-7/4" at bounding box center [402, 139] width 74 height 15
click at [402, 141] on input "-7/4" at bounding box center [404, 142] width 5 height 5
radio input "true"
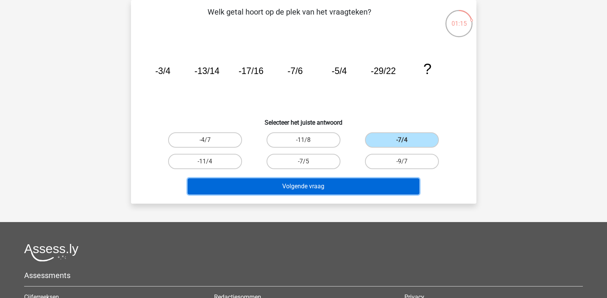
click at [377, 184] on button "Volgende vraag" at bounding box center [304, 186] width 232 height 16
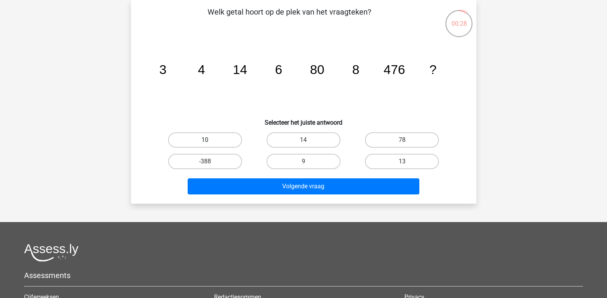
click at [212, 140] on label "10" at bounding box center [205, 139] width 74 height 15
click at [210, 140] on input "10" at bounding box center [207, 142] width 5 height 5
radio input "true"
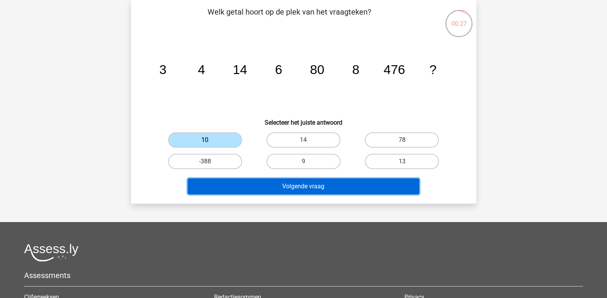
click at [245, 183] on button "Volgende vraag" at bounding box center [304, 186] width 232 height 16
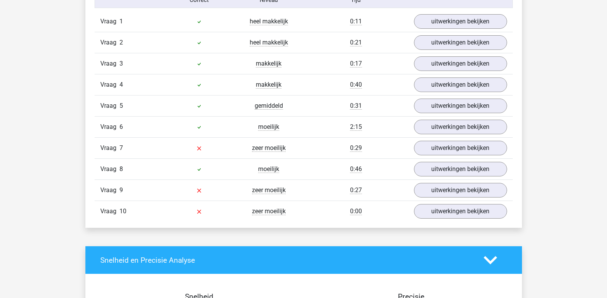
scroll to position [651, 0]
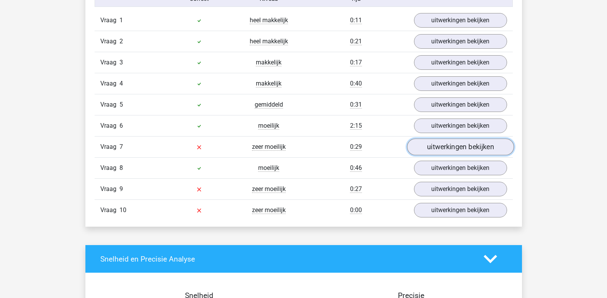
click at [448, 151] on link "uitwerkingen bekijken" at bounding box center [460, 147] width 107 height 17
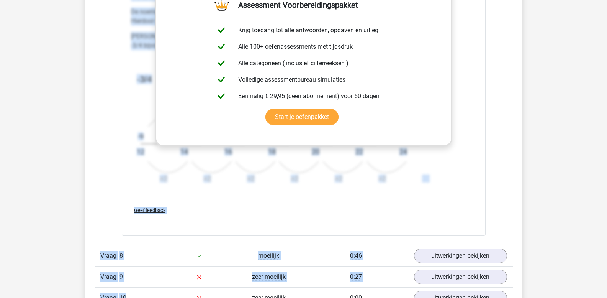
scroll to position [1066, 0]
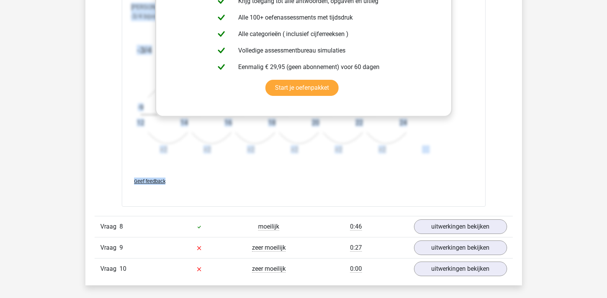
drag, startPoint x: 131, startPoint y: 210, endPoint x: 486, endPoint y: 182, distance: 355.5
copy div "In deze reeks zijn er eigenlijk twee reeksen. 1 reeks van de tellers (de getall…"
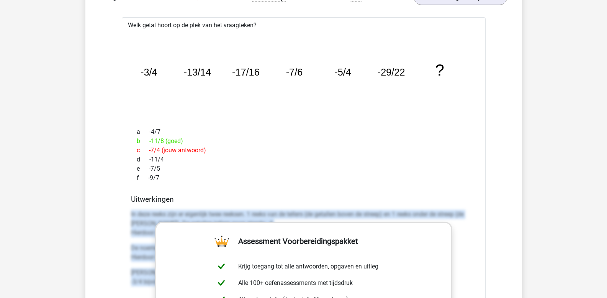
scroll to position [800, 0]
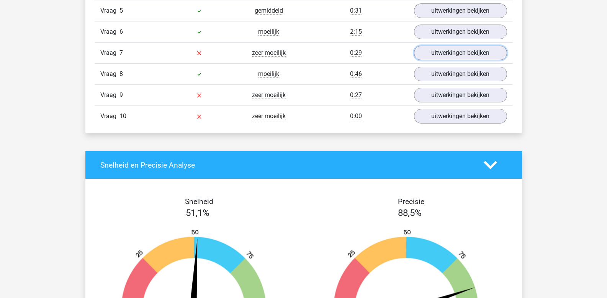
scroll to position [745, 0]
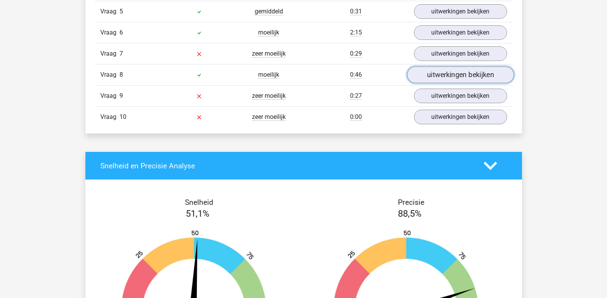
click at [448, 75] on link "uitwerkingen bekijken" at bounding box center [460, 75] width 107 height 17
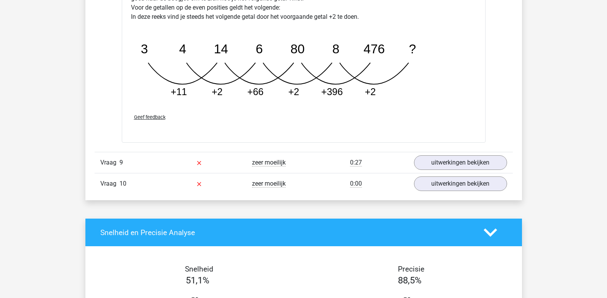
scroll to position [1059, 0]
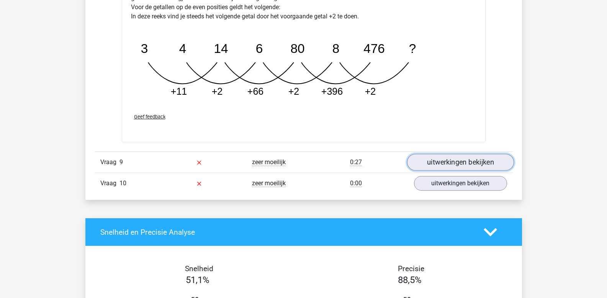
click at [450, 162] on link "uitwerkingen bekijken" at bounding box center [460, 162] width 107 height 17
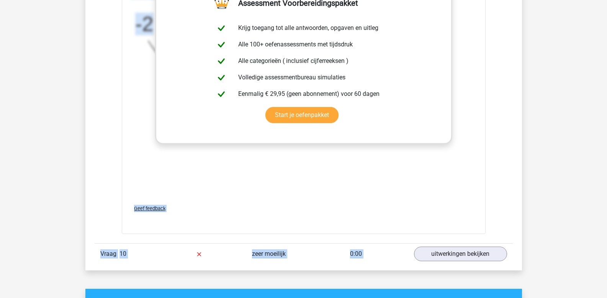
scroll to position [1475, 0]
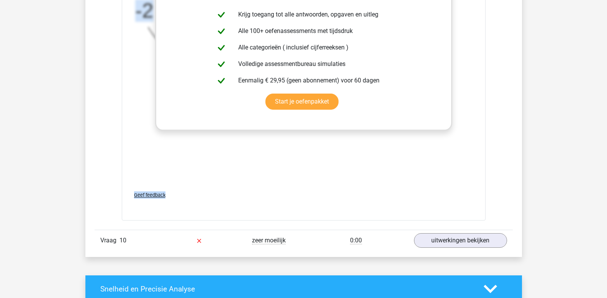
drag, startPoint x: 131, startPoint y: 174, endPoint x: 201, endPoint y: 195, distance: 72.3
copy div "In deze reeks vind je het tweede getal door het eerste getal *2 te doen. Het de…"
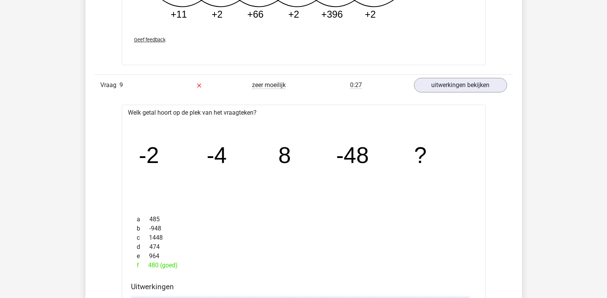
scroll to position [1130, 0]
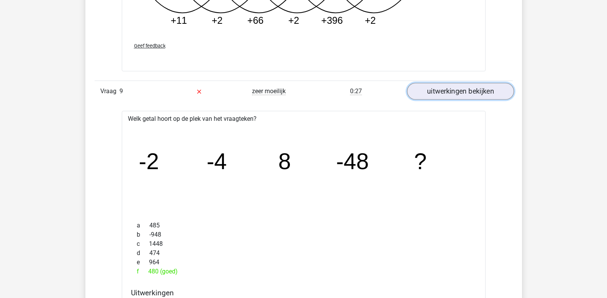
click at [435, 89] on link "uitwerkingen bekijken" at bounding box center [460, 91] width 107 height 17
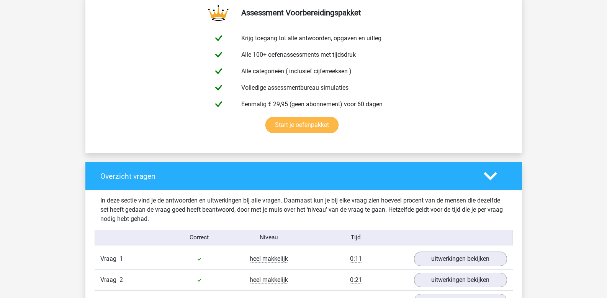
scroll to position [402, 0]
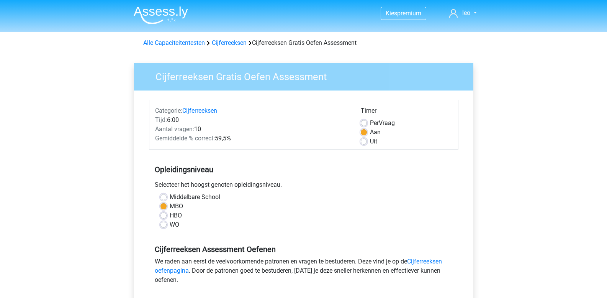
scroll to position [230, 0]
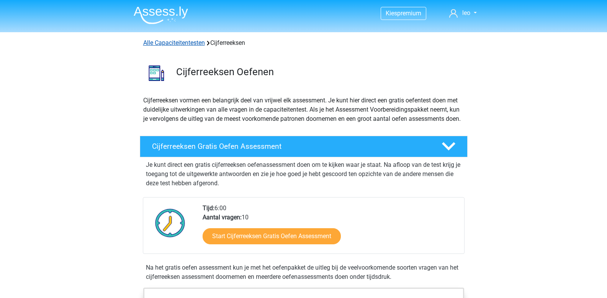
click at [185, 41] on link "Alle Capaciteitentesten" at bounding box center [174, 42] width 62 height 7
